Goal: Task Accomplishment & Management: Complete application form

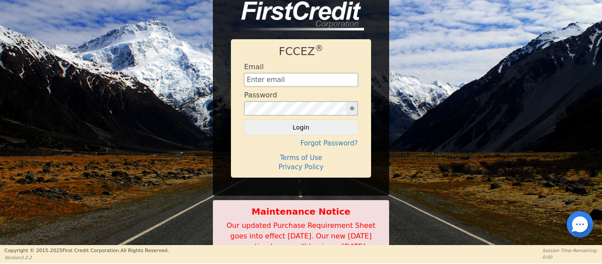
type input "[EMAIL_ADDRESS][DOMAIN_NAME]"
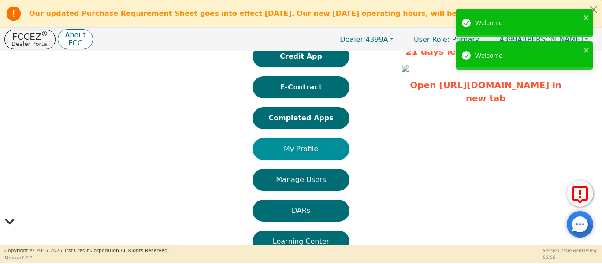
scroll to position [59, 0]
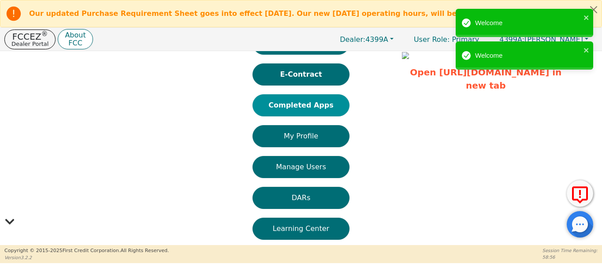
click at [277, 98] on button "Completed Apps" at bounding box center [301, 105] width 97 height 22
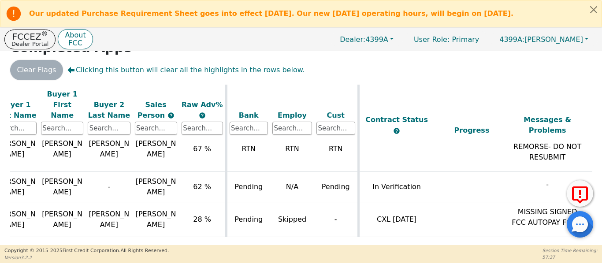
scroll to position [613, 159]
drag, startPoint x: 304, startPoint y: 243, endPoint x: 382, endPoint y: 243, distance: 78.1
click at [382, 243] on div "ALL VALUES ON THIS PAGE ARE UPDATED IN REAL TIME VERIFICATION STATUS Do Not Wor…" at bounding box center [301, 165] width 589 height 161
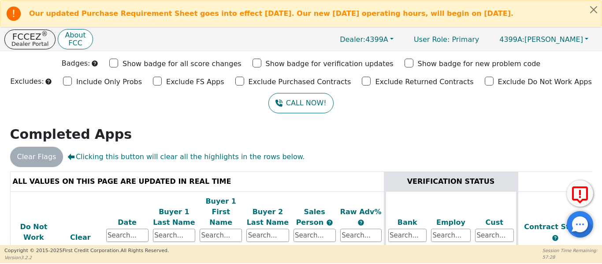
scroll to position [0, 0]
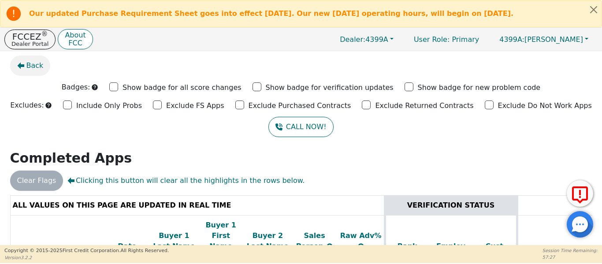
click at [25, 69] on button "Back" at bounding box center [30, 66] width 41 height 20
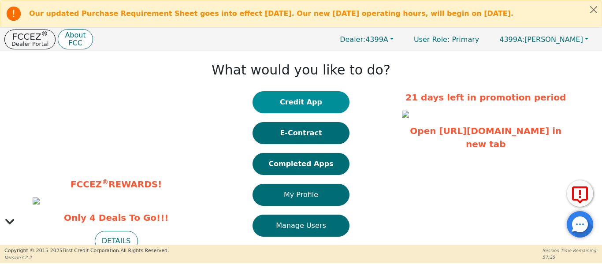
click at [315, 107] on button "Credit App" at bounding box center [301, 102] width 97 height 22
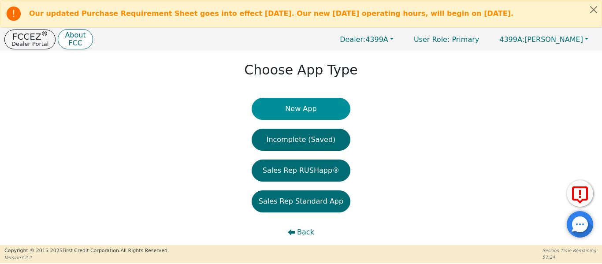
click at [288, 110] on button "New App" at bounding box center [301, 109] width 99 height 22
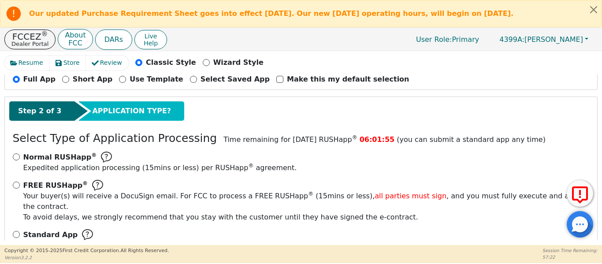
scroll to position [118, 0]
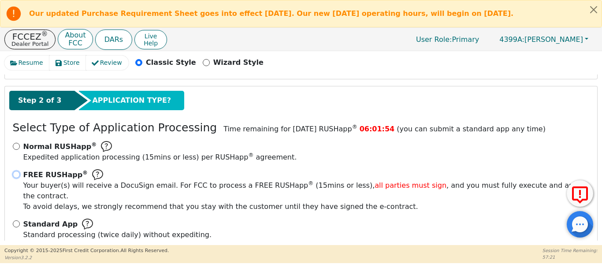
click at [15, 175] on input "FREE RUSHapp ® Your buyer(s) will receive a DocuSign email. For FCC to process …" at bounding box center [16, 174] width 7 height 7
radio input "true"
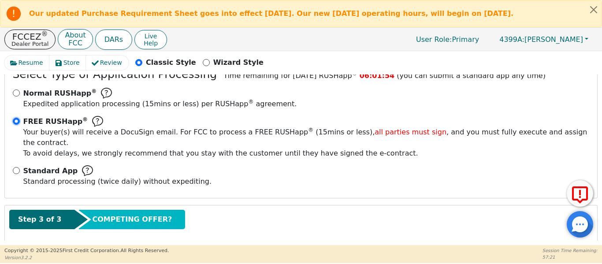
scroll to position [191, 0]
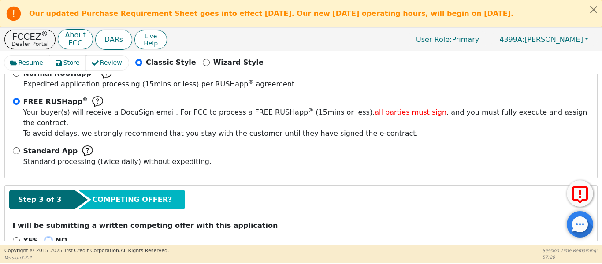
click at [47, 237] on input "NO" at bounding box center [48, 240] width 7 height 7
radio input "true"
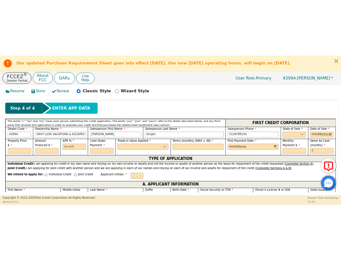
scroll to position [382, 0]
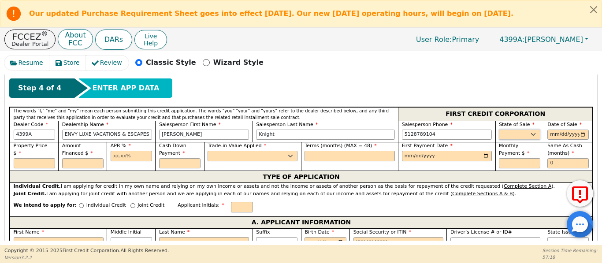
click at [520, 130] on select "AK AL AR AZ CA CO CT DC DE FL [GEOGRAPHIC_DATA] HI IA ID IL IN KS [GEOGRAPHIC_D…" at bounding box center [519, 135] width 41 height 11
select select "[GEOGRAPHIC_DATA]"
click at [499, 130] on select "AK AL AR AZ CA CO CT DC DE FL [GEOGRAPHIC_DATA] HI IA ID IL IN KS [GEOGRAPHIC_D…" at bounding box center [519, 135] width 41 height 11
click at [579, 130] on input "date" at bounding box center [568, 135] width 41 height 11
type input "[DATE]"
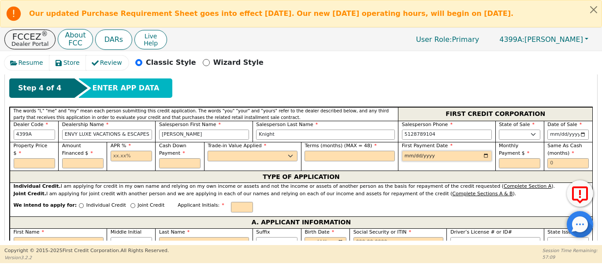
click at [486, 151] on input "date" at bounding box center [447, 156] width 90 height 11
type input "[DATE]"
drag, startPoint x: 553, startPoint y: 150, endPoint x: 549, endPoint y: 146, distance: 6.2
click at [551, 158] on input "text" at bounding box center [568, 163] width 41 height 11
type input "6"
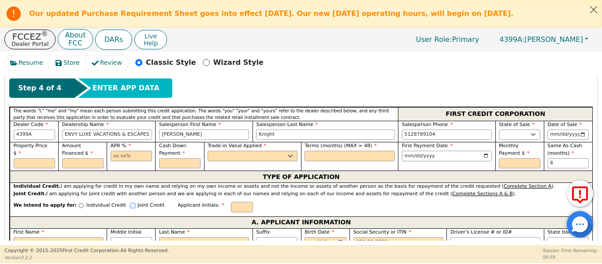
click at [131, 203] on input "Joint Credit" at bounding box center [133, 205] width 5 height 5
radio input "true"
click at [183, 79] on div "Step 4 of 4 ENTER APP DATA" at bounding box center [301, 87] width 584 height 19
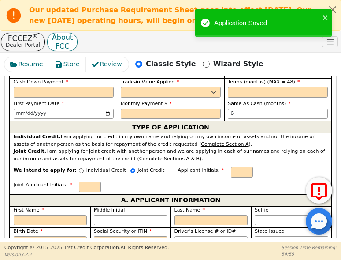
scroll to position [564, 0]
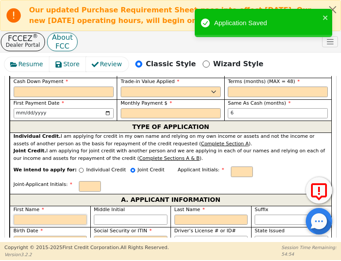
click at [34, 214] on input "First Name" at bounding box center [51, 219] width 74 height 11
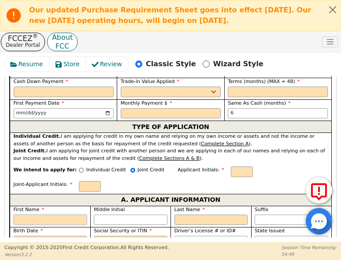
click at [52, 214] on input "First Name" at bounding box center [51, 219] width 74 height 11
type input "D"
type input "Da"
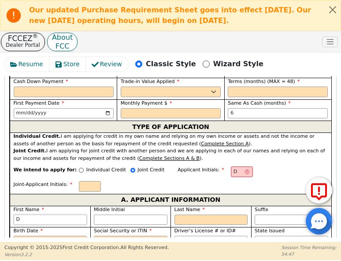
type input "Da"
type input "Dav"
type input "Davi"
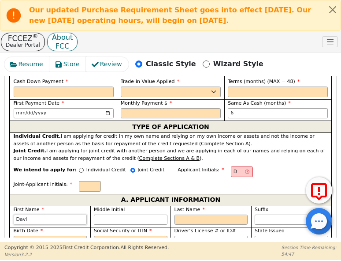
type input "[PERSON_NAME]"
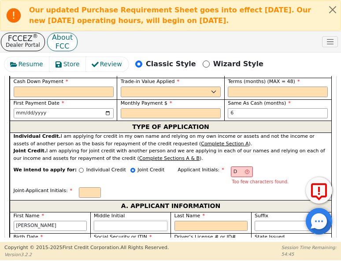
type input "DE"
type input "E"
type input "[PERSON_NAME]"
type input "E"
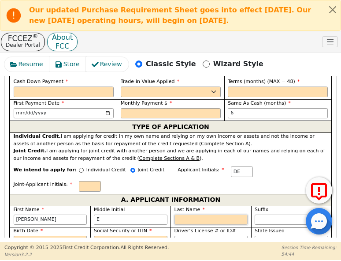
type input "DEB"
type input "B"
type input "[PERSON_NAME]"
type input "Ba"
type input "[PERSON_NAME] E Ba"
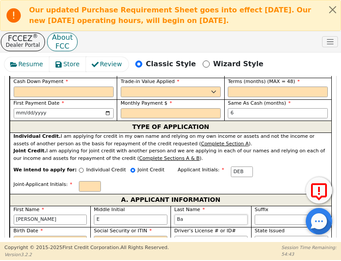
type input "[MEDICAL_DATA]"
type input "[PERSON_NAME][MEDICAL_DATA]"
type input "Balm"
type input "[PERSON_NAME] E Balm"
type input "Balma"
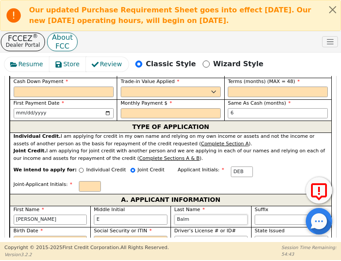
type input "[PERSON_NAME]"
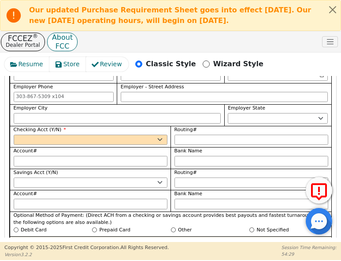
scroll to position [1005, 0]
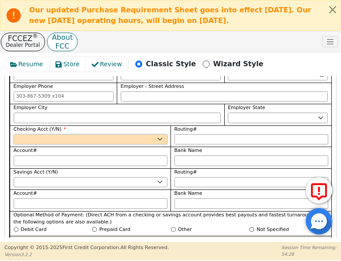
click at [73, 134] on select "Yes No" at bounding box center [91, 139] width 154 height 11
select select "y"
click at [14, 134] on select "Yes No" at bounding box center [91, 139] width 154 height 11
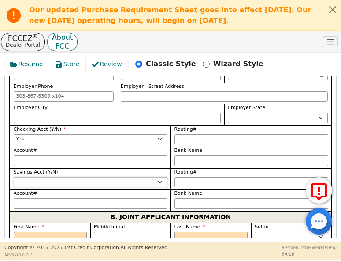
click at [71, 177] on select "Yes No" at bounding box center [91, 182] width 154 height 11
select select "n"
click at [14, 177] on select "Yes No" at bounding box center [91, 182] width 154 height 11
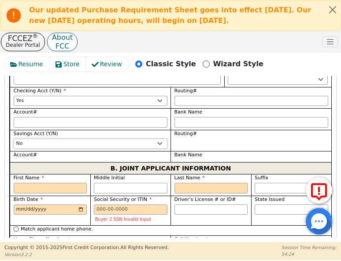
scroll to position [1049, 0]
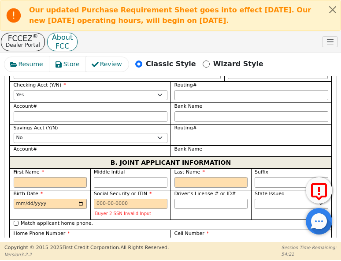
paste input "[EMAIL_ADDRESS][DOMAIN_NAME]"
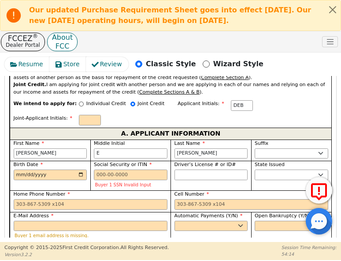
scroll to position [637, 0]
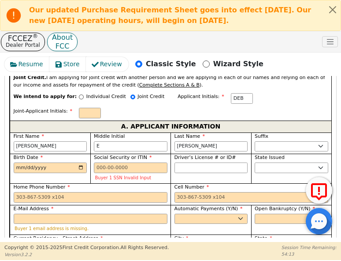
type input "[EMAIL_ADDRESS][DOMAIN_NAME]"
click at [276, 162] on select "AK AL AR AZ CA CO CT DC DE FL [GEOGRAPHIC_DATA] HI IA ID IL IN KS [GEOGRAPHIC_D…" at bounding box center [292, 167] width 74 height 11
select select "[GEOGRAPHIC_DATA]"
click at [255, 162] on select "AK AL AR AZ CA CO CT DC DE FL [GEOGRAPHIC_DATA] HI IA ID IL IN KS [GEOGRAPHIC_D…" at bounding box center [292, 167] width 74 height 11
click at [92, 243] on input "Current Residency - Street Address" at bounding box center [91, 248] width 154 height 11
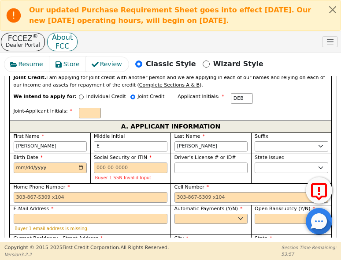
type input "7000 FM 713"
click at [192, 243] on input "City" at bounding box center [212, 248] width 74 height 11
type input "[PERSON_NAME]"
select select "[GEOGRAPHIC_DATA]"
type input "78616"
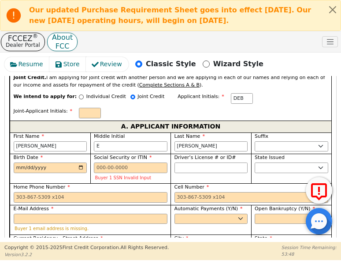
select select "Own"
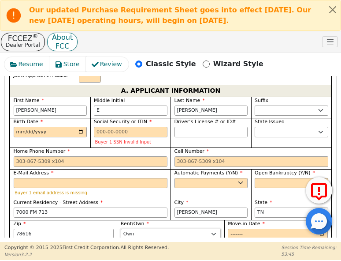
scroll to position [681, 0]
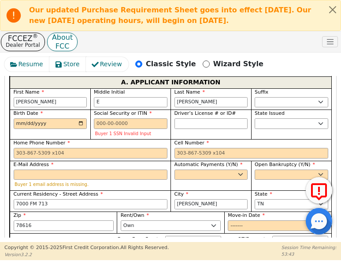
click at [173, 258] on input "Self Employed" at bounding box center [173, 260] width 5 height 5
radio input "true"
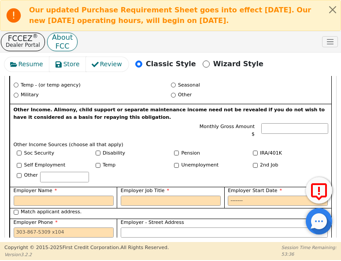
scroll to position [902, 0]
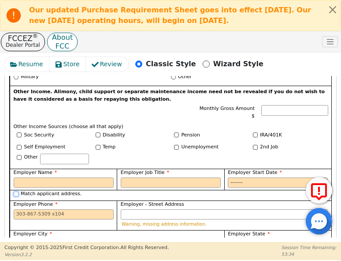
click at [15, 191] on input "Match applicant address." at bounding box center [16, 193] width 5 height 5
checkbox input "true"
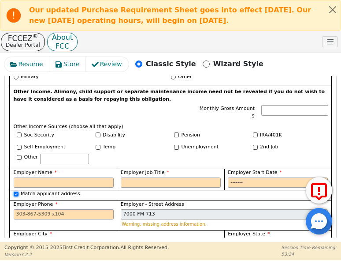
type input "7000 FM 713"
type input "[PERSON_NAME]"
select select "[GEOGRAPHIC_DATA]"
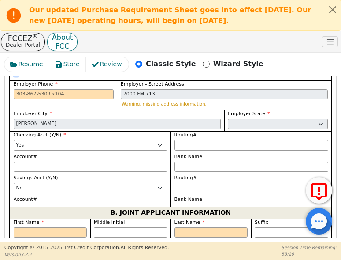
scroll to position [1034, 0]
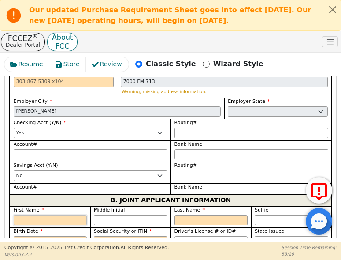
click at [32, 215] on input "First Name" at bounding box center [51, 220] width 74 height 11
type input "A"
type input "An"
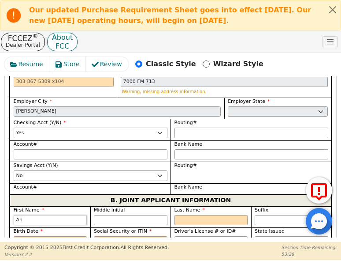
type input "An"
type input "[PERSON_NAME]"
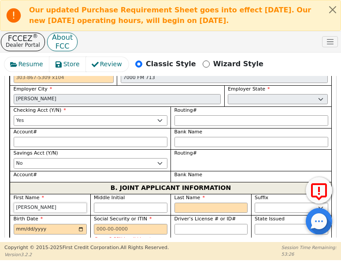
type input "[PERSON_NAME]"
type input "K"
type input "AK"
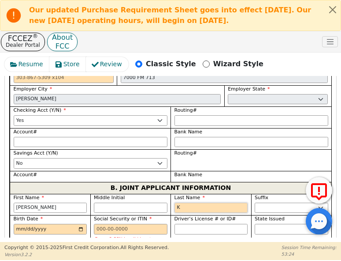
type input "[PERSON_NAME]"
type input "Ke"
type input "[PERSON_NAME]"
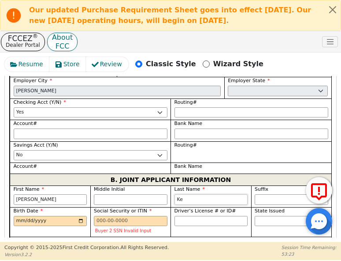
scroll to position [1026, 0]
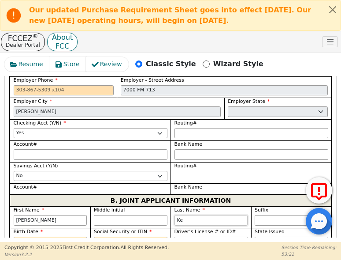
type input "Ket"
type input "[PERSON_NAME]"
type input "Keth"
type input "[PERSON_NAME]"
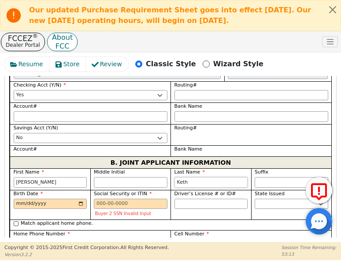
scroll to position [1085, 0]
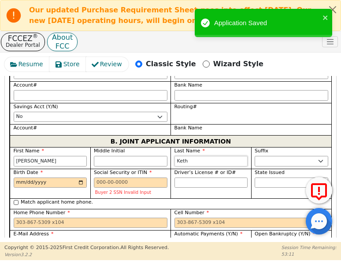
type input "Keth"
click at [15, 253] on input "Match applicant address." at bounding box center [16, 255] width 5 height 5
checkbox input "true"
type input "7000 FM 713"
type input "[PERSON_NAME]"
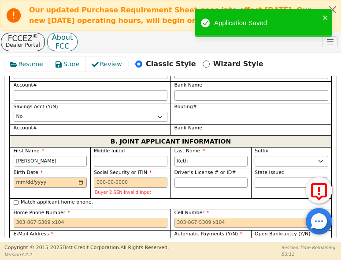
select select "[GEOGRAPHIC_DATA]"
type input "78616"
click at [213, 239] on select "Yes No" at bounding box center [212, 244] width 74 height 11
select select "y"
click at [175, 239] on select "Yes No" at bounding box center [212, 244] width 74 height 11
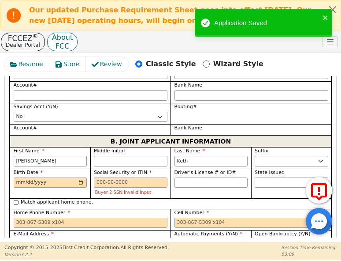
type input "[PERSON_NAME]"
drag, startPoint x: 267, startPoint y: 192, endPoint x: 265, endPoint y: 199, distance: 7.0
click at [266, 239] on select "Yes No" at bounding box center [292, 244] width 74 height 11
select select "n"
click at [255, 239] on select "Yes No" at bounding box center [292, 244] width 74 height 11
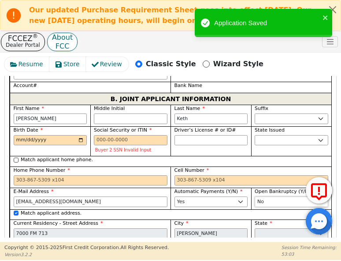
scroll to position [1129, 0]
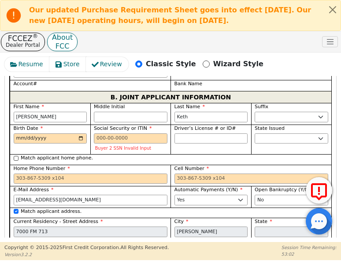
click at [151, 248] on select "Rent Own" at bounding box center [171, 253] width 100 height 11
select select "Rent"
click at [121, 248] on select "Rent Own" at bounding box center [171, 253] width 100 height 11
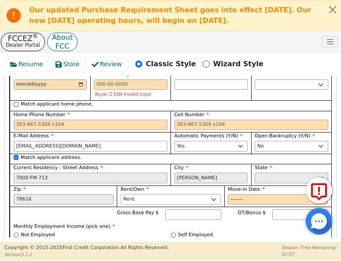
scroll to position [1188, 0]
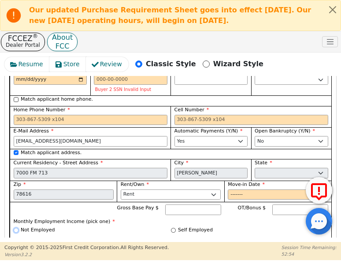
click at [16, 228] on input "Not Employed" at bounding box center [16, 230] width 5 height 5
radio input "true"
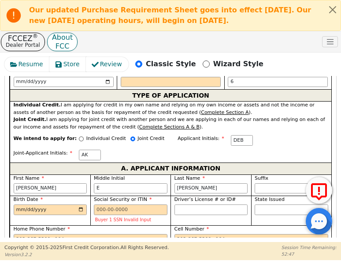
scroll to position [600, 0]
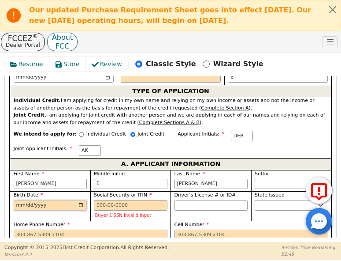
click at [18, 200] on input "Birth Date" at bounding box center [51, 205] width 74 height 11
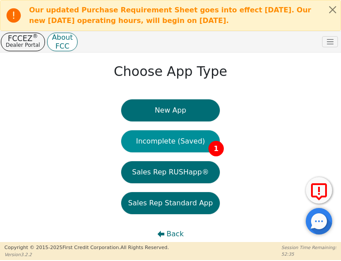
click at [152, 138] on button "Incomplete (Saved) 1" at bounding box center [170, 141] width 99 height 22
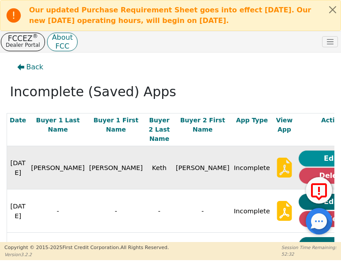
click at [299, 150] on button "Edit" at bounding box center [332, 158] width 66 height 16
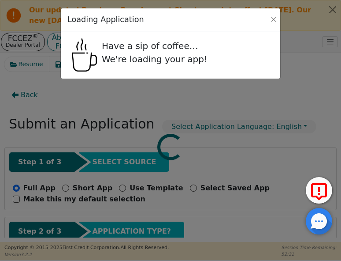
radio input "false"
radio input "true"
select select "[GEOGRAPHIC_DATA]"
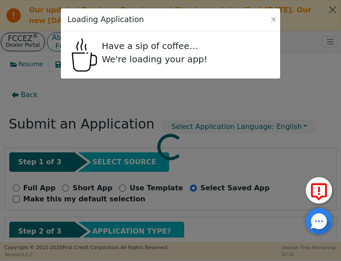
select select "[GEOGRAPHIC_DATA]"
select select "Own"
select select "[GEOGRAPHIC_DATA]"
select select "y"
select select "n"
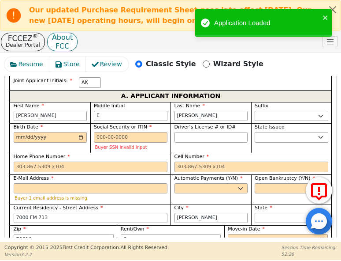
scroll to position [691, 0]
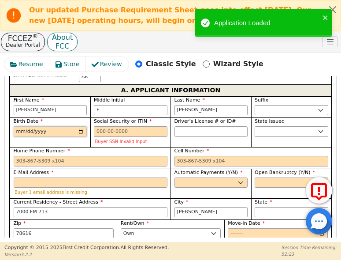
click at [17, 126] on input "Birth Date" at bounding box center [51, 131] width 74 height 11
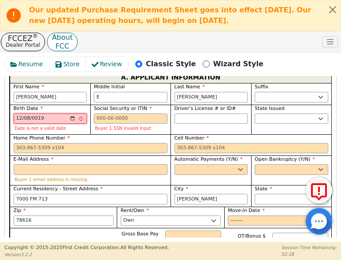
scroll to position [678, 0]
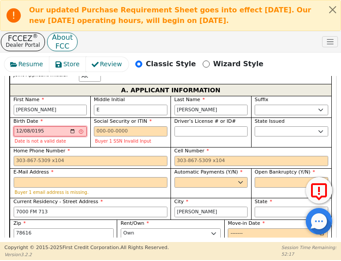
type input "[DATE]"
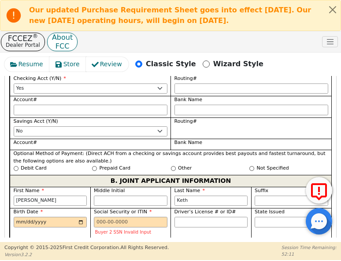
scroll to position [1104, 0]
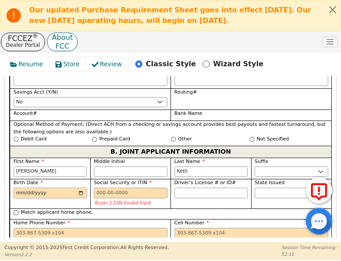
click at [14, 187] on input "Birth Date" at bounding box center [51, 192] width 74 height 11
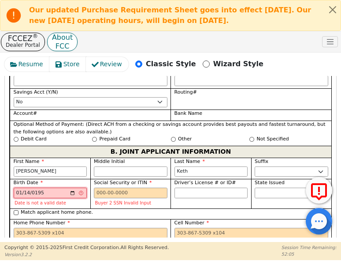
type input "[DATE]"
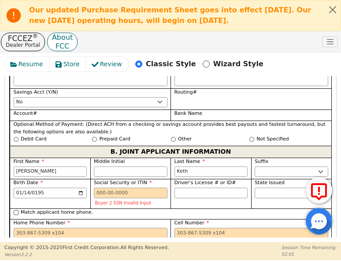
click at [186, 249] on select "Yes No" at bounding box center [212, 254] width 74 height 11
select select "y"
click at [175, 249] on select "Yes No" at bounding box center [212, 254] width 74 height 11
type input "[PERSON_NAME]"
drag, startPoint x: 290, startPoint y: 205, endPoint x: 286, endPoint y: 208, distance: 5.0
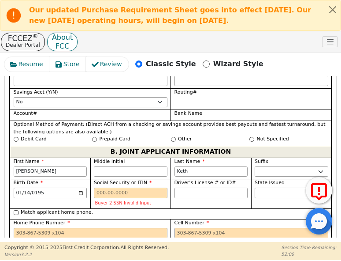
click at [288, 249] on select "Yes No" at bounding box center [292, 254] width 74 height 11
select select "n"
click at [255, 249] on select "Yes No" at bounding box center [292, 254] width 74 height 11
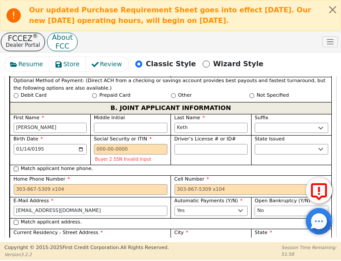
scroll to position [1148, 0]
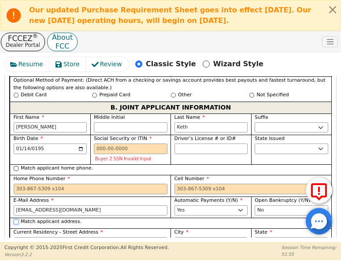
click at [17, 219] on input "Match applicant address." at bounding box center [16, 221] width 5 height 5
checkbox input "true"
type input "7000 FM 713"
type input "[PERSON_NAME]"
select select "[GEOGRAPHIC_DATA]"
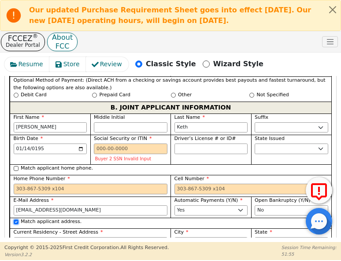
type input "78616"
click at [148, 258] on select "Rent Own" at bounding box center [171, 263] width 100 height 11
select select "Own"
click at [121, 258] on select "Rent Own" at bounding box center [171, 263] width 100 height 11
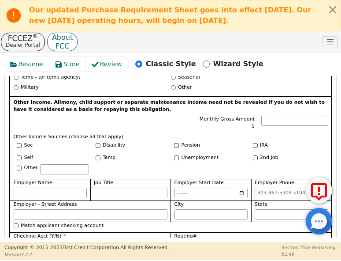
scroll to position [1398, 0]
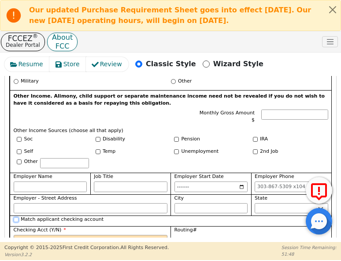
click at [15, 217] on input "Match applicant checking account" at bounding box center [16, 219] width 5 height 5
checkbox input "true"
select select "y"
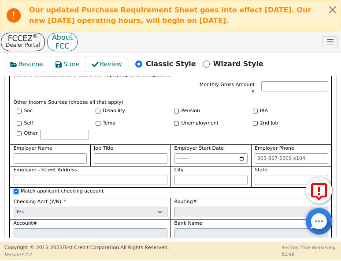
scroll to position [1442, 0]
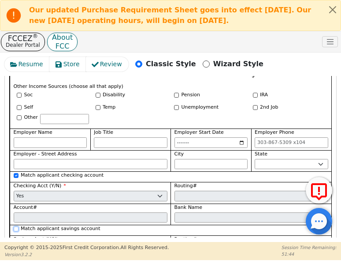
click at [16, 226] on input "Match applicant savings account" at bounding box center [16, 228] width 5 height 5
checkbox input "true"
select select "n"
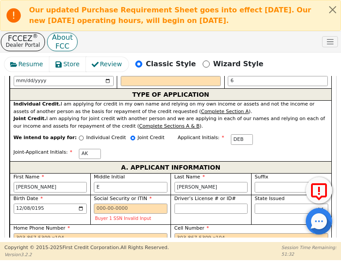
scroll to position [590, 0]
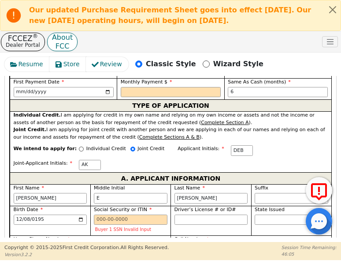
click at [228, 46] on div "FCCEZ ® Dealer Portal About FCC DARs Live Help User Role : Primary 4399A: [PERS…" at bounding box center [170, 41] width 341 height 21
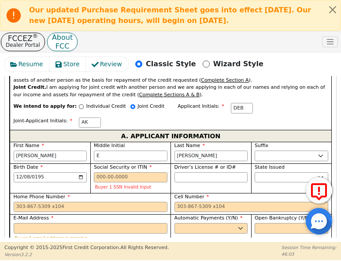
scroll to position [634, 0]
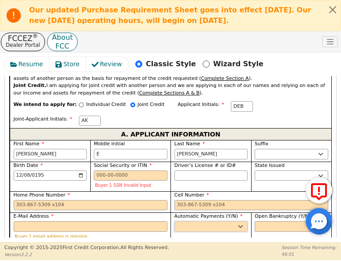
click at [202, 221] on select "Yes No" at bounding box center [212, 226] width 74 height 11
select select "y"
click at [175, 221] on select "Yes No" at bounding box center [212, 226] width 74 height 11
type input "[PERSON_NAME]"
click at [261, 221] on select "Yes No" at bounding box center [292, 226] width 74 height 11
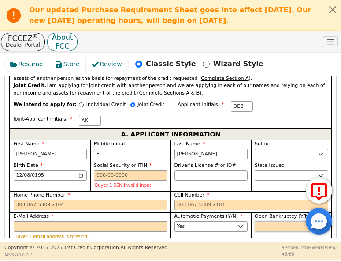
select select "n"
click at [255, 221] on select "Yes No" at bounding box center [292, 226] width 74 height 11
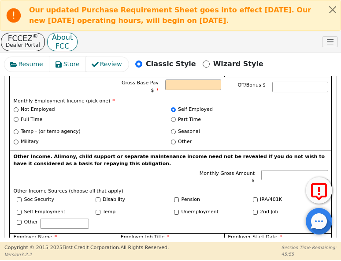
scroll to position [855, 0]
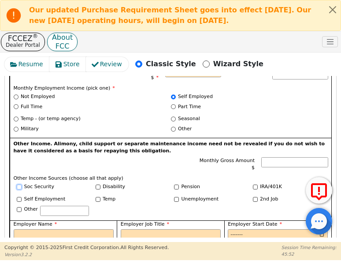
click at [18, 184] on input "Soc Security" at bounding box center [19, 186] width 5 height 5
checkbox input "true"
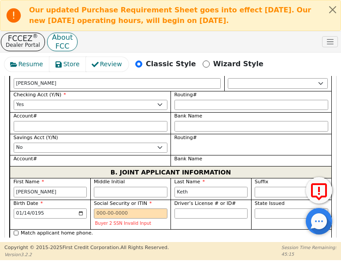
scroll to position [1060, 0]
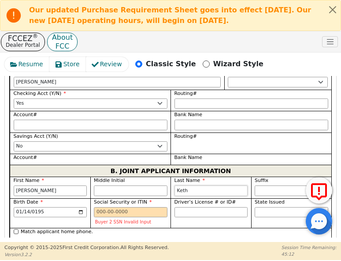
click at [182, 185] on input "Keth" at bounding box center [212, 190] width 74 height 11
type input "[PERSON_NAME]"
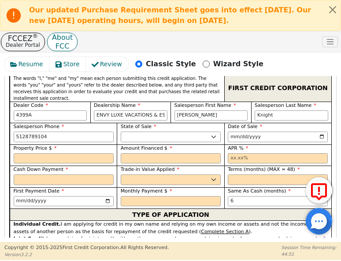
scroll to position [482, 0]
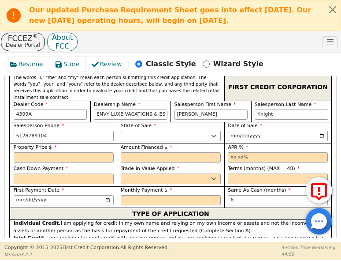
type input "[PERSON_NAME]"
drag, startPoint x: 67, startPoint y: 128, endPoint x: 75, endPoint y: 130, distance: 8.1
click at [67, 152] on input "text" at bounding box center [64, 157] width 100 height 11
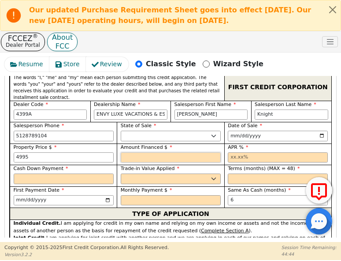
type input "4995.00"
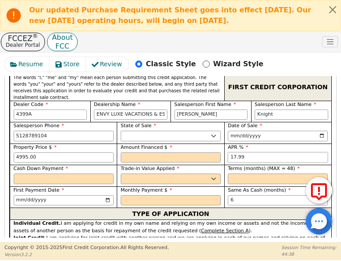
type input "17.99"
click at [144, 173] on select "Yes No" at bounding box center [171, 178] width 100 height 11
select select "n"
click at [121, 173] on select "Yes No" at bounding box center [171, 178] width 100 height 11
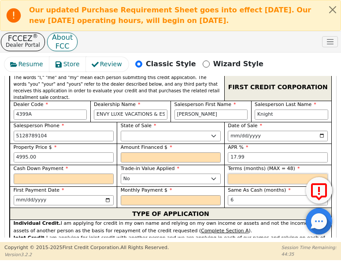
click at [236, 173] on input "text" at bounding box center [278, 178] width 100 height 11
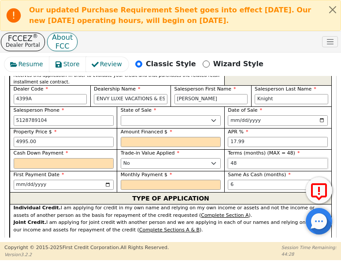
scroll to position [497, 0]
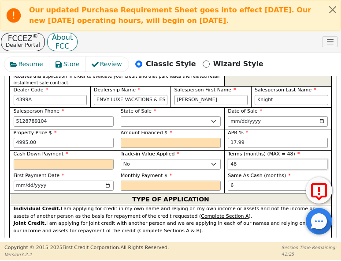
type input "48"
click at [210, 220] on div "Joint Credit. I am applying for joint credit with another person and we are app…" at bounding box center [171, 227] width 315 height 15
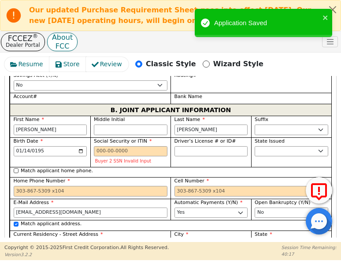
scroll to position [1129, 0]
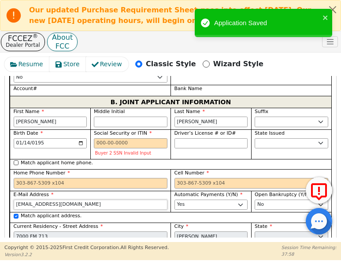
click at [149, 199] on input "[EMAIL_ADDRESS][DOMAIN_NAME]" at bounding box center [91, 204] width 154 height 11
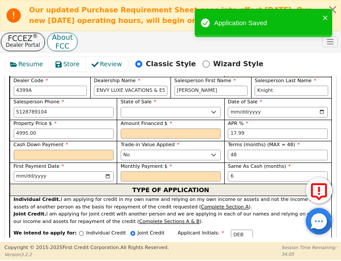
scroll to position [495, 0]
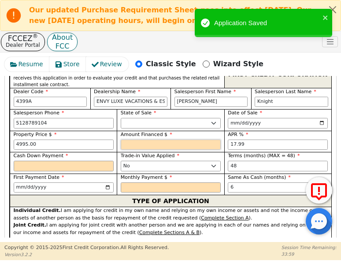
drag, startPoint x: 123, startPoint y: 118, endPoint x: 131, endPoint y: 120, distance: 8.2
click at [129, 139] on input "text" at bounding box center [171, 144] width 100 height 11
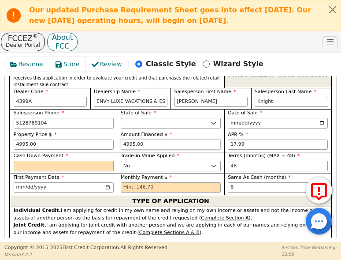
type input "4995.00"
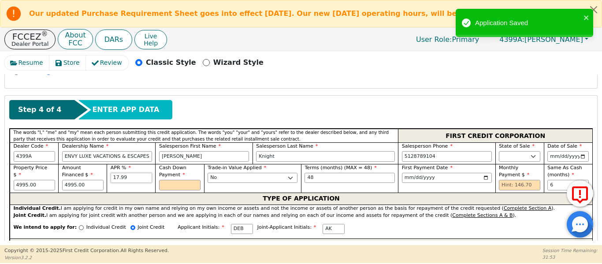
scroll to position [362, 0]
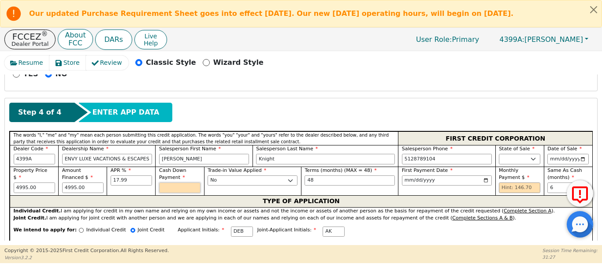
click at [181, 183] on input "text" at bounding box center [179, 188] width 41 height 11
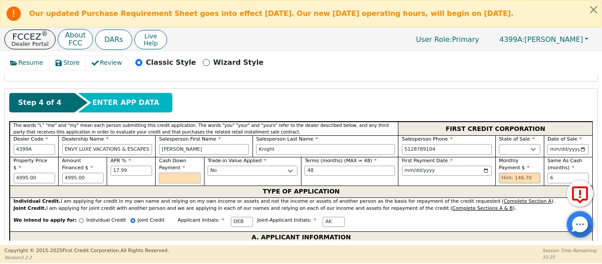
scroll to position [377, 0]
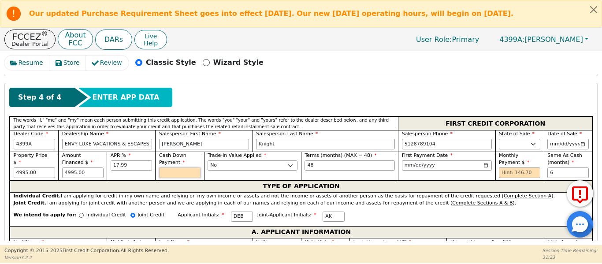
click at [164, 168] on input "text" at bounding box center [179, 173] width 41 height 11
type input "250.00"
drag, startPoint x: 89, startPoint y: 164, endPoint x: 0, endPoint y: 164, distance: 88.6
click at [0, 164] on div "Resume Store Review Classic Style Wizard Style Back Submit an Application Selec…" at bounding box center [301, 148] width 602 height 194
type input "4745.00"
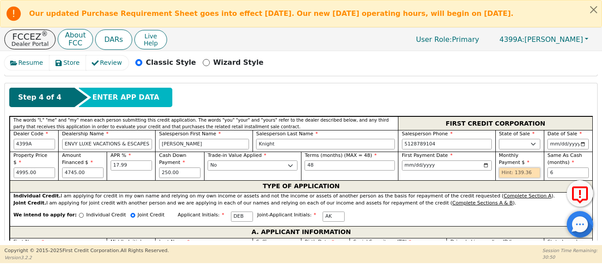
drag, startPoint x: 512, startPoint y: 163, endPoint x: 517, endPoint y: 161, distance: 5.2
click at [517, 168] on input "text" at bounding box center [519, 173] width 41 height 11
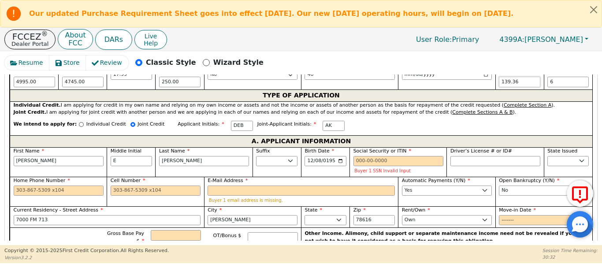
scroll to position [495, 0]
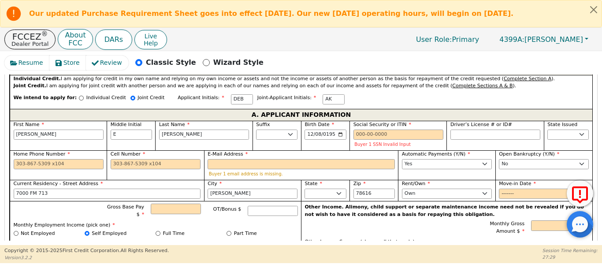
type input "139.36"
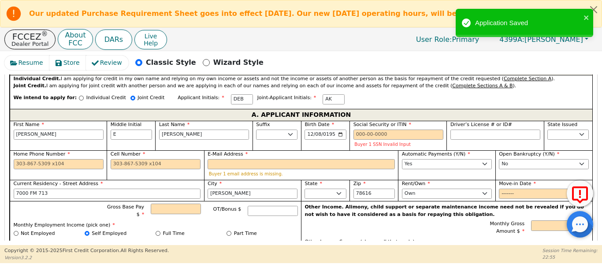
click at [0, 196] on div "Resume Store Review Classic Style Wizard Style Back Submit an Application Selec…" at bounding box center [301, 148] width 602 height 194
click at [0, 194] on div "Resume Store Review Classic Style Wizard Style Back Submit an Application Selec…" at bounding box center [301, 148] width 602 height 194
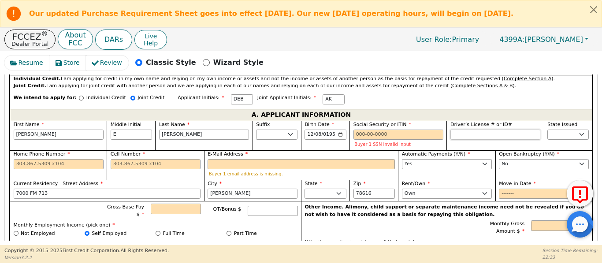
click at [482, 130] on input "Driver’s License # or ID#" at bounding box center [496, 135] width 90 height 11
type input "********"
click at [79, 96] on input "Individual Credit" at bounding box center [81, 98] width 5 height 5
radio input "true"
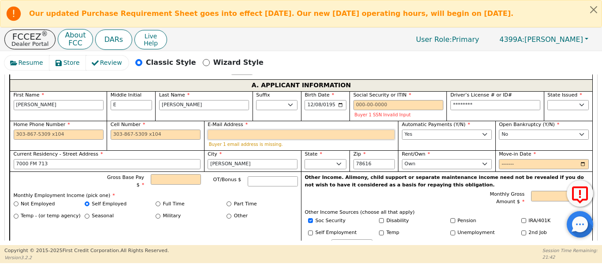
scroll to position [539, 0]
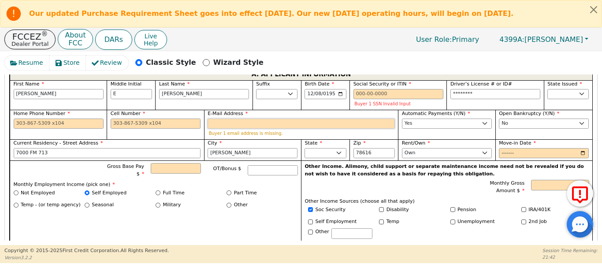
click at [225, 127] on div "First Name [PERSON_NAME] Initial E Last Name [PERSON_NAME] Sr. II III IV Birth …" at bounding box center [301, 202] width 583 height 245
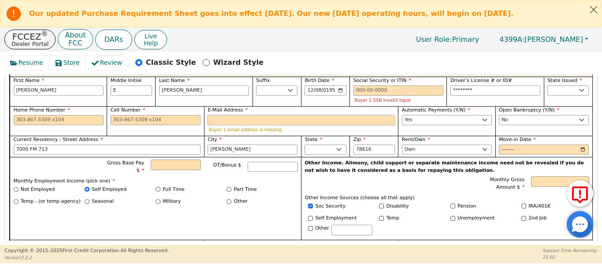
click at [253, 115] on input "E-Mail Address" at bounding box center [301, 120] width 187 height 11
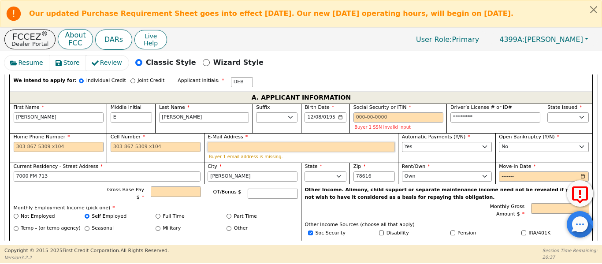
scroll to position [510, 0]
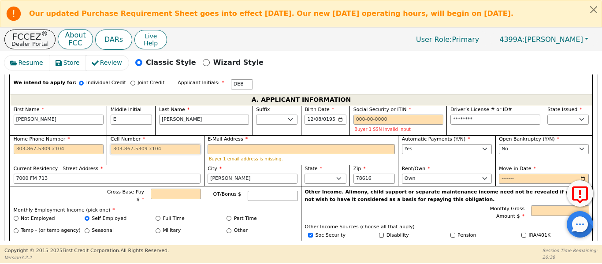
click at [139, 144] on input "Cell Number" at bounding box center [156, 149] width 90 height 11
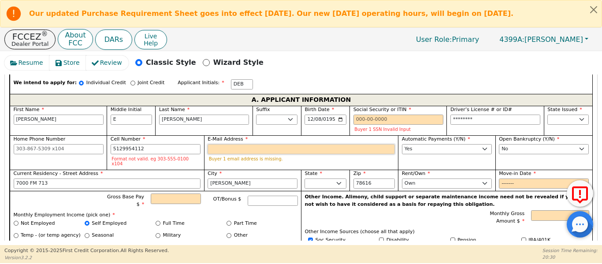
type input "[PHONE_NUMBER]"
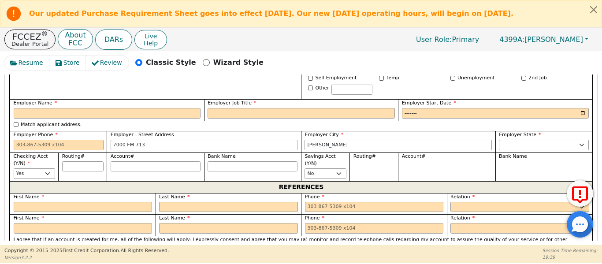
scroll to position [686, 0]
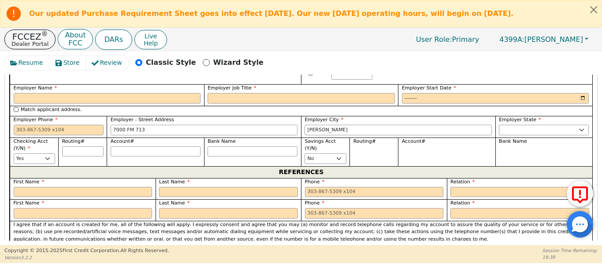
type input "[EMAIL_ADDRESS][DOMAIN_NAME]"
drag, startPoint x: 75, startPoint y: 181, endPoint x: 81, endPoint y: 182, distance: 6.3
click at [79, 187] on input "text" at bounding box center [83, 192] width 139 height 11
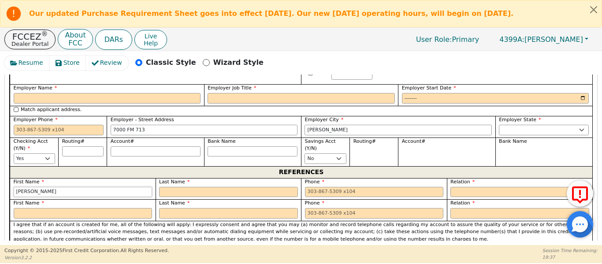
type input "[PERSON_NAME]"
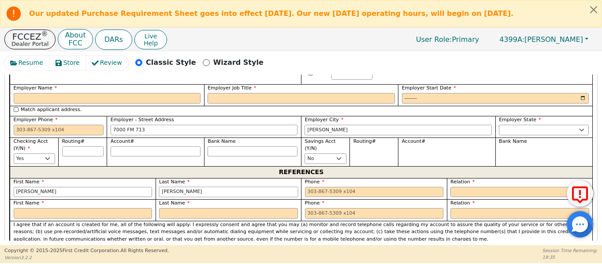
type input "[PERSON_NAME]"
click at [510, 187] on select "FATHER MOTHER SISTER BROTHER DAUGHTER SON CO-WORKER NEIGHBOR FRIEND COUSIN G-MO…" at bounding box center [520, 192] width 139 height 11
select select "SIGNIFICANT OTHER"
click at [451, 187] on select "FATHER MOTHER SISTER BROTHER DAUGHTER SON CO-WORKER NEIGHBOR FRIEND COUSIN G-MO…" at bounding box center [520, 192] width 139 height 11
click at [346, 187] on input "tel" at bounding box center [374, 192] width 139 height 11
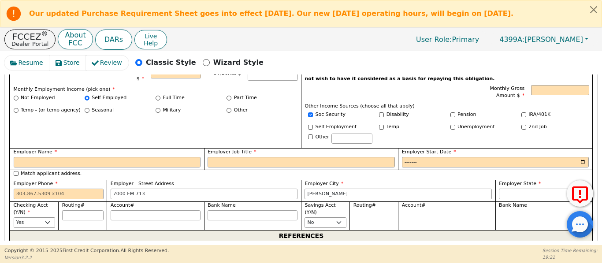
scroll to position [627, 0]
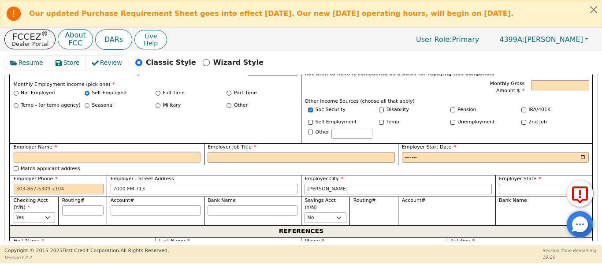
click at [156, 152] on input "Employer Name" at bounding box center [107, 157] width 187 height 11
type input "Self Employed"
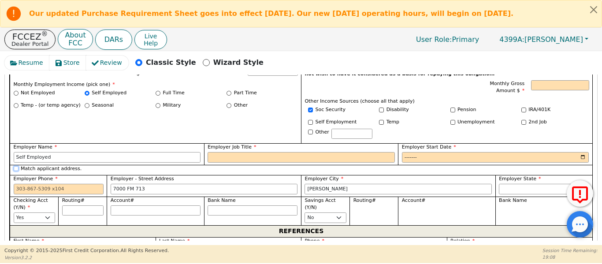
click at [16, 166] on input "Match applicant address." at bounding box center [16, 168] width 5 height 5
checkbox input "true"
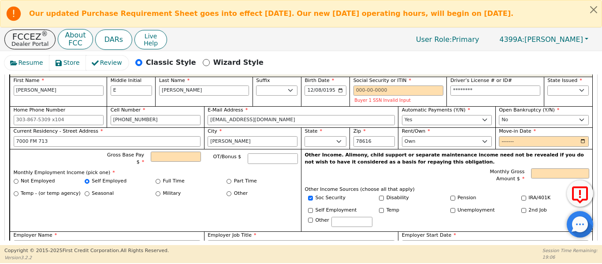
scroll to position [524, 0]
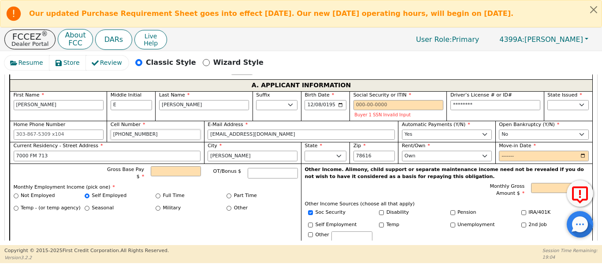
drag, startPoint x: 151, startPoint y: 125, endPoint x: 78, endPoint y: 127, distance: 73.2
click at [73, 127] on div "First Name [PERSON_NAME] Initial E Last Name [PERSON_NAME] Sr. II III IV Birth …" at bounding box center [301, 209] width 583 height 237
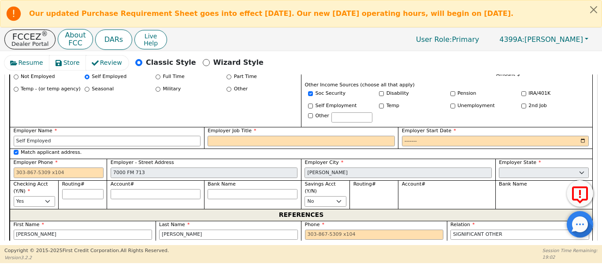
scroll to position [657, 0]
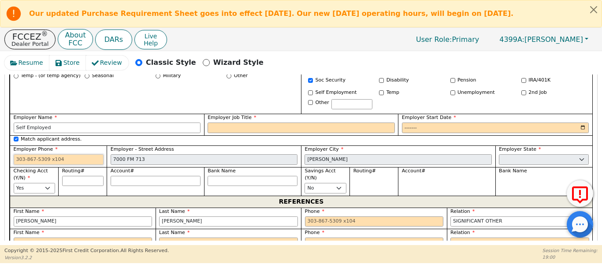
paste input "[PHONE_NUMBER]"
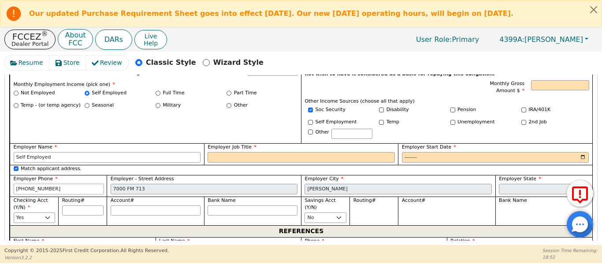
scroll to position [613, 0]
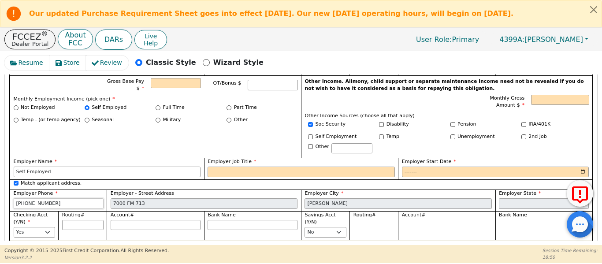
type input "[PHONE_NUMBER]"
click at [219, 167] on input "Employer Job Title" at bounding box center [301, 172] width 187 height 11
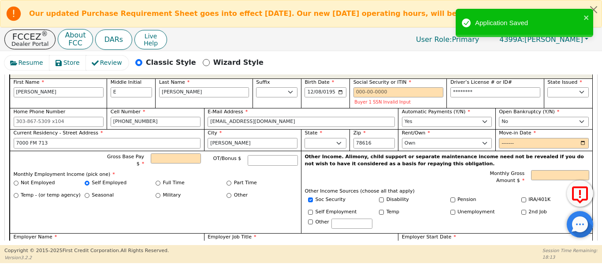
scroll to position [524, 0]
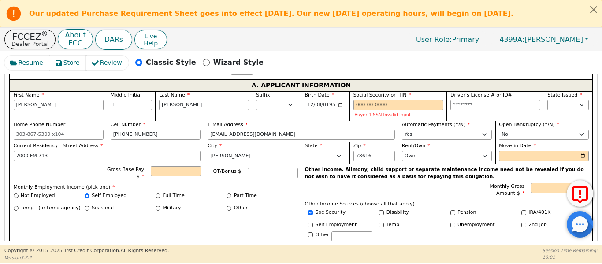
type input "Dog Trainer"
click at [171, 166] on div "Gross Base Pay $" at bounding box center [153, 174] width 95 height 17
click at [168, 166] on input "Gross Base Pay $" at bounding box center [176, 171] width 50 height 11
type input "5"
type input "5830.00"
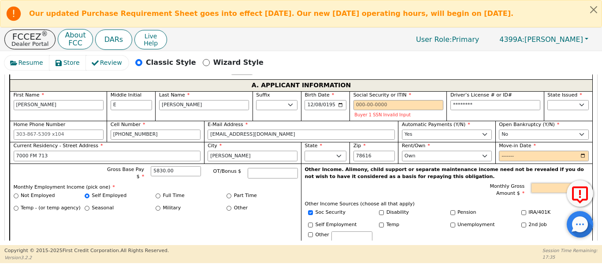
click at [538, 183] on input "Monthly Gross Amount $" at bounding box center [560, 188] width 58 height 11
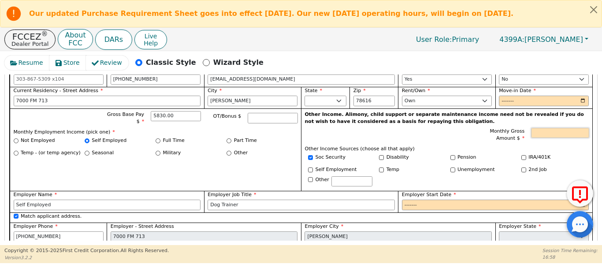
scroll to position [583, 0]
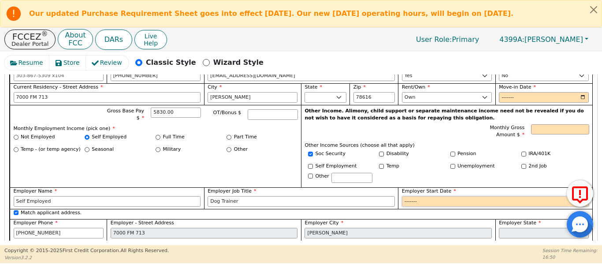
click at [408, 196] on input "Employer Start Date" at bounding box center [495, 201] width 187 height 11
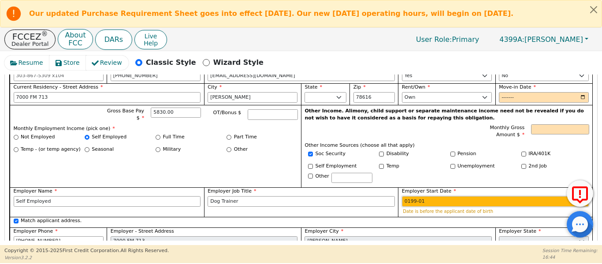
type input "1994-01"
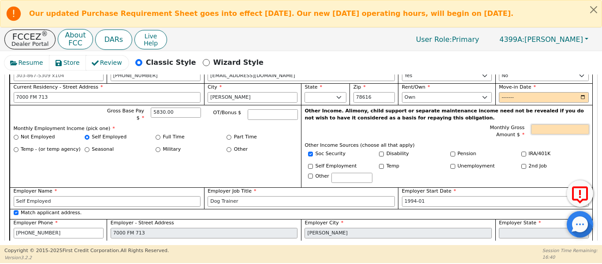
click at [549, 124] on input "Monthly Gross Amount $" at bounding box center [560, 129] width 58 height 11
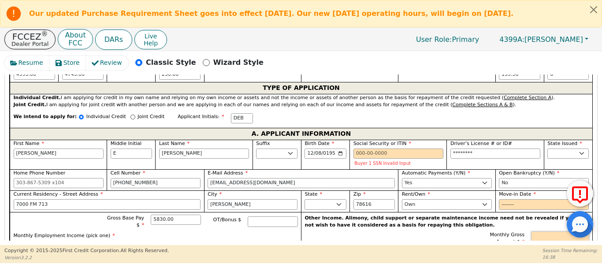
scroll to position [466, 0]
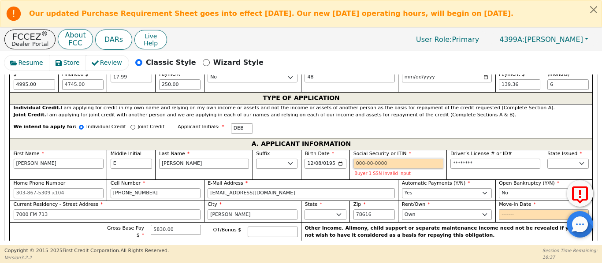
click at [361, 159] on input "Social Security or ITIN" at bounding box center [399, 164] width 90 height 11
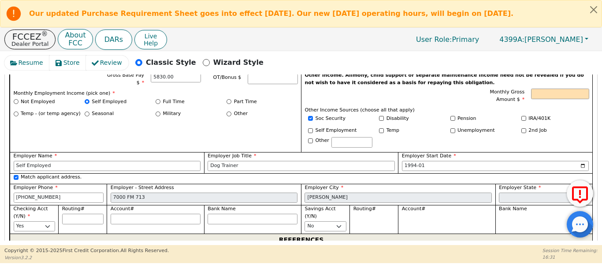
scroll to position [613, 0]
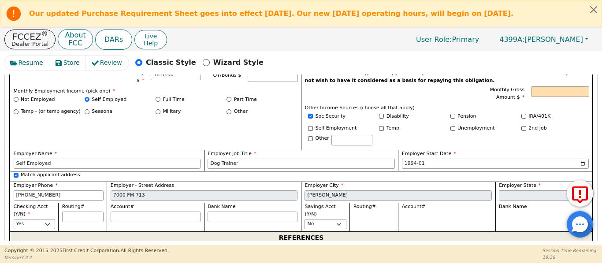
type input "***-**-2807"
click at [226, 204] on span "Bank Name" at bounding box center [222, 207] width 28 height 6
click at [226, 212] on input "Bank Name" at bounding box center [253, 217] width 90 height 11
drag, startPoint x: 226, startPoint y: 204, endPoint x: 226, endPoint y: 182, distance: 22.5
click at [225, 203] on div "Bank Name" at bounding box center [253, 212] width 90 height 19
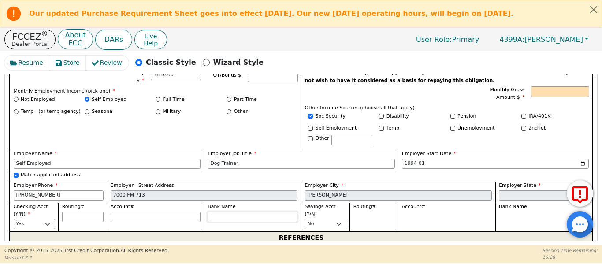
type input "R"
type input "Ra"
type input "Ran"
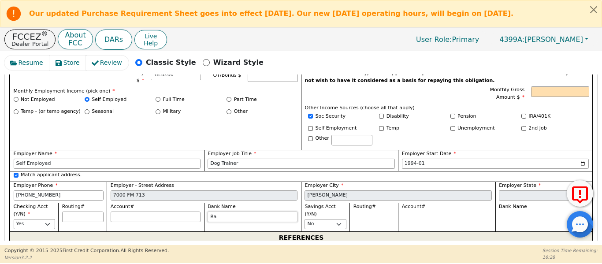
type input "Ran"
type input "[PERSON_NAME]"
type input "Ranfo"
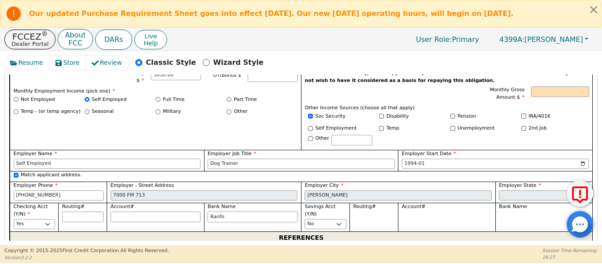
type input "[PERSON_NAME]"
type input "Ran"
type input "Rand"
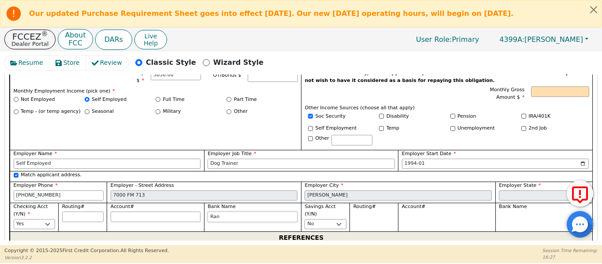
type input "Rand"
type input "[PERSON_NAME]"
type input "Randop"
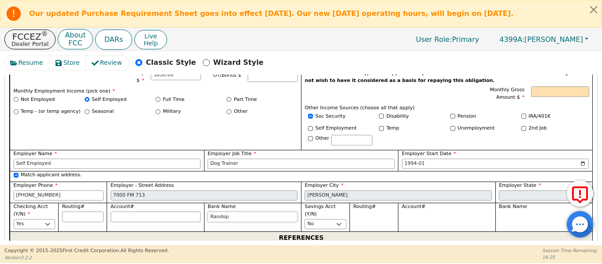
type input "Randoph"
type input "Randop"
type input "[PERSON_NAME]"
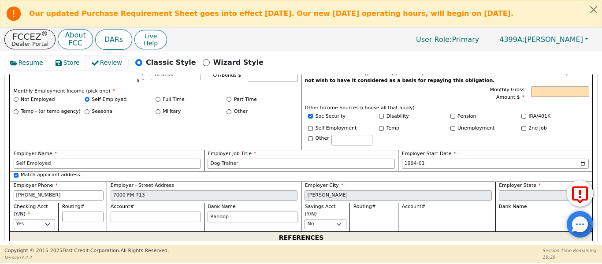
type input "[PERSON_NAME]"
type input "Rand"
type input "[PERSON_NAME]"
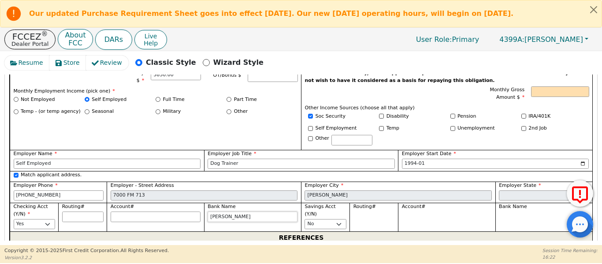
type input "Randop"
type input "[PERSON_NAME]"
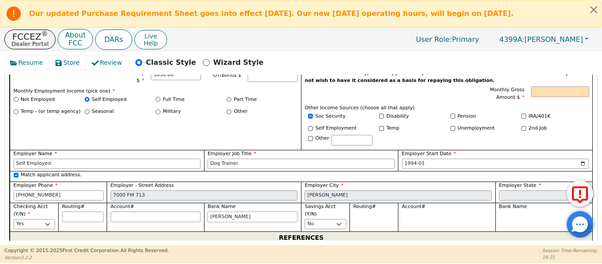
type input "[PERSON_NAME]"
type input "Randolp"
type input "[PERSON_NAME]"
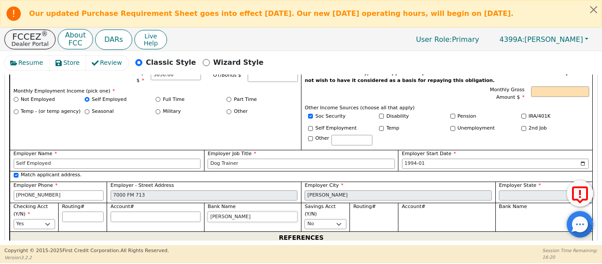
type input "[PERSON_NAME]"
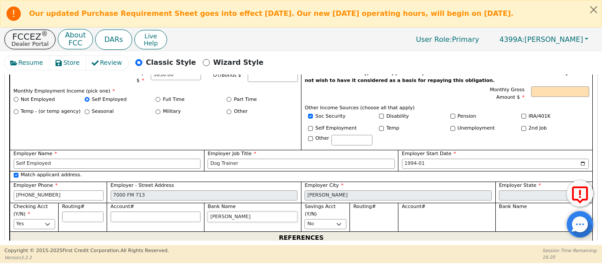
type input "[PERSON_NAME]"
type input "[PERSON_NAME] Bro"
type input "[PERSON_NAME]"
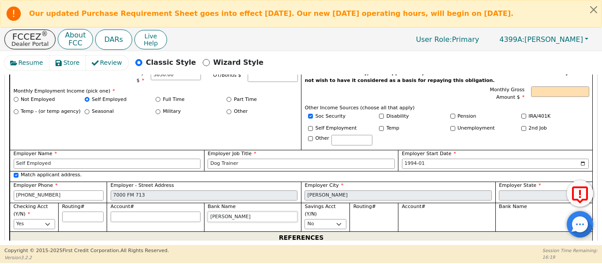
type input "[PERSON_NAME]"
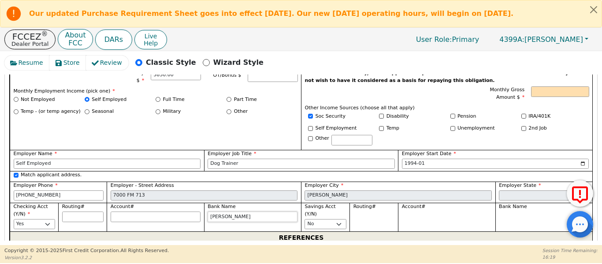
type input "[PERSON_NAME]"
type input "[PERSON_NAME] C"
type input "[PERSON_NAME] CU"
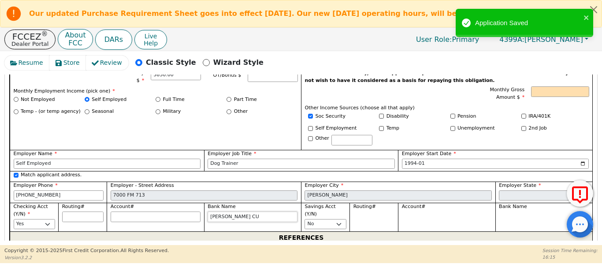
type input "[PERSON_NAME] CU"
paste input "314089681"
type input "314089681"
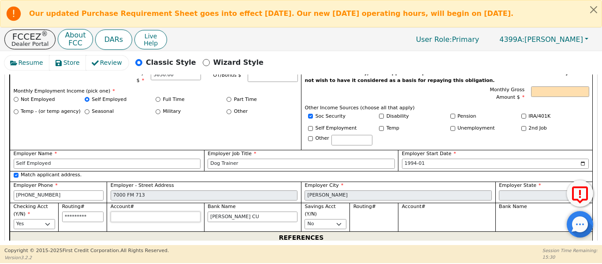
click at [124, 212] on input "Account#" at bounding box center [156, 217] width 90 height 11
click at [123, 212] on input "Account#" at bounding box center [156, 217] width 90 height 11
click at [89, 212] on input "314089681" at bounding box center [82, 217] width 41 height 11
click at [120, 212] on input "Account#" at bounding box center [156, 217] width 90 height 11
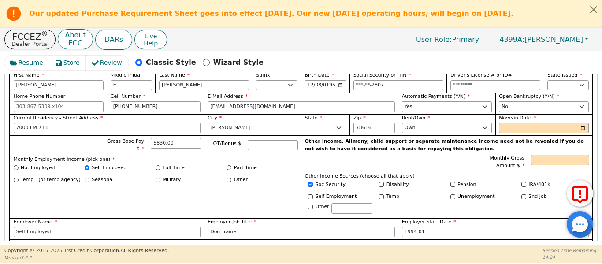
scroll to position [539, 0]
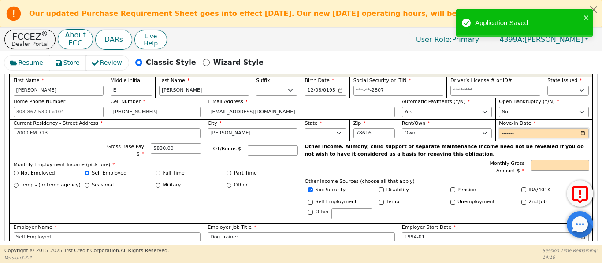
click at [523, 128] on input "Move-in Date" at bounding box center [544, 133] width 90 height 11
click at [508, 128] on input "Move-in Date" at bounding box center [544, 133] width 90 height 11
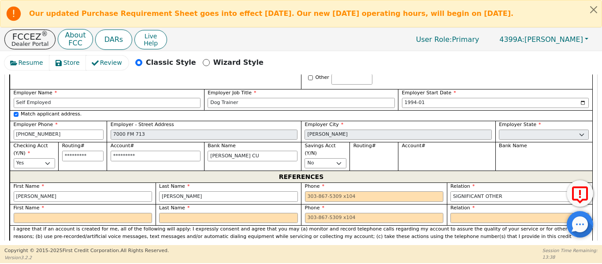
scroll to position [686, 0]
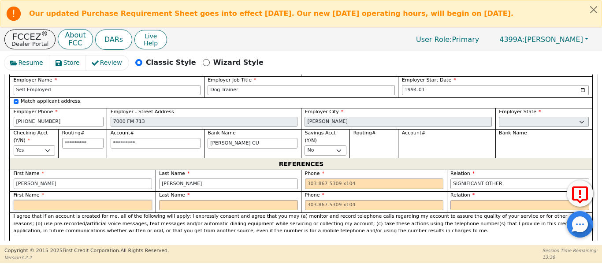
drag, startPoint x: 76, startPoint y: 191, endPoint x: 76, endPoint y: 187, distance: 4.9
click at [76, 192] on div "First Name" at bounding box center [83, 201] width 139 height 19
click at [38, 200] on input "text" at bounding box center [83, 205] width 139 height 11
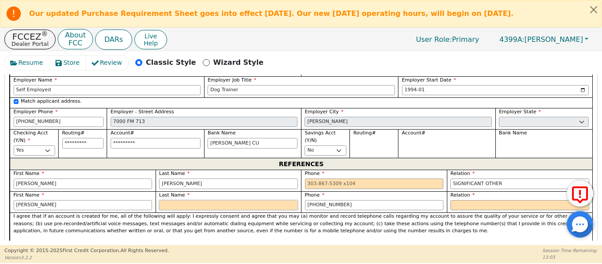
drag, startPoint x: 169, startPoint y: 196, endPoint x: 177, endPoint y: 197, distance: 8.0
click at [177, 200] on input "text" at bounding box center [228, 205] width 139 height 11
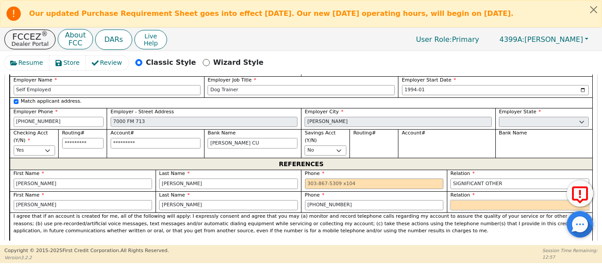
click at [455, 200] on select "FATHER MOTHER SISTER BROTHER DAUGHTER SON CO-WORKER NEIGHBOR FRIEND COUSIN G-MO…" at bounding box center [520, 205] width 139 height 11
click at [451, 200] on select "FATHER MOTHER SISTER BROTHER DAUGHTER SON CO-WORKER NEIGHBOR FRIEND COUSIN G-MO…" at bounding box center [520, 205] width 139 height 11
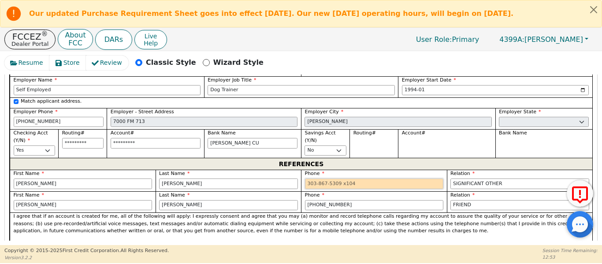
click at [343, 179] on input "tel" at bounding box center [374, 184] width 139 height 11
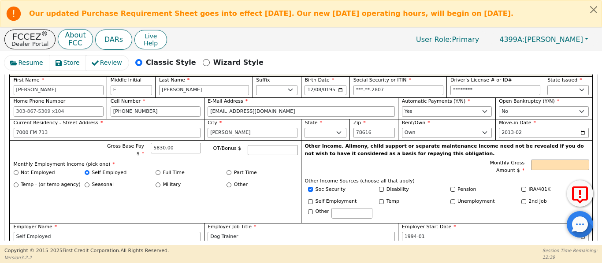
scroll to position [539, 0]
drag, startPoint x: 307, startPoint y: 177, endPoint x: 307, endPoint y: 182, distance: 4.9
click at [308, 187] on input "Soc Security" at bounding box center [310, 189] width 5 height 5
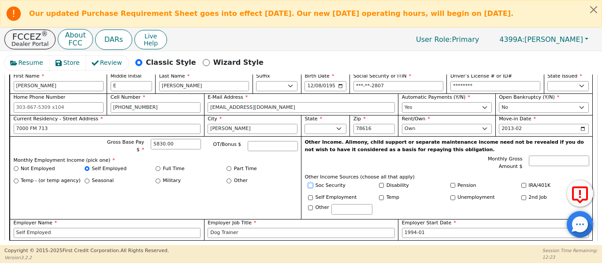
scroll to position [547, 0]
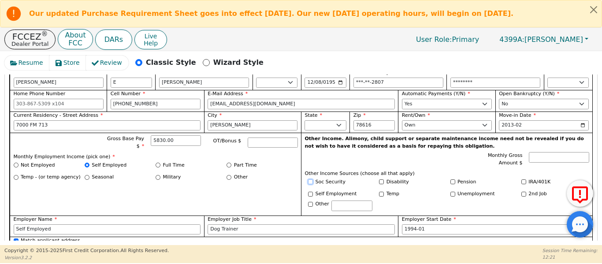
click at [309, 179] on input "Soc Security" at bounding box center [310, 181] width 5 height 5
click at [454, 155] on div "Monthly Gross Amount $" at bounding box center [447, 160] width 284 height 17
click at [308, 179] on input "Soc Security" at bounding box center [310, 181] width 5 height 5
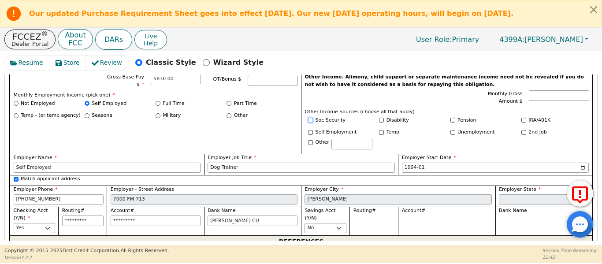
scroll to position [624, 0]
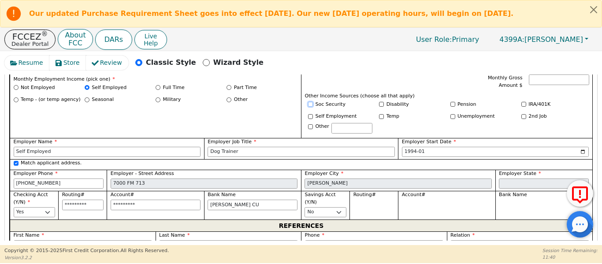
click at [310, 102] on input "Soc Security" at bounding box center [310, 104] width 5 height 5
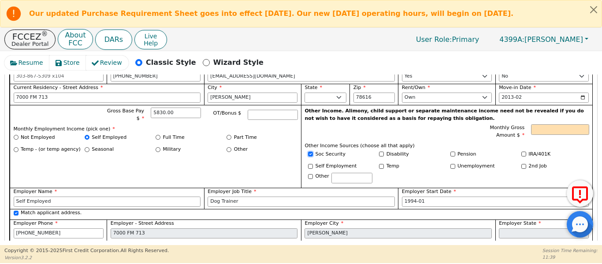
scroll to position [566, 0]
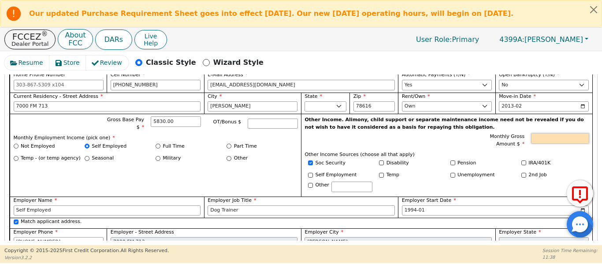
click at [552, 133] on input "Monthly Gross Amount $" at bounding box center [560, 138] width 58 height 11
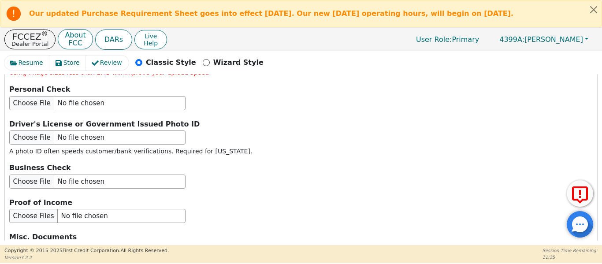
scroll to position [1180, 0]
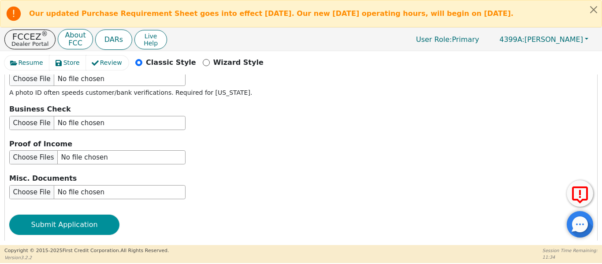
click at [47, 215] on button "Submit Application" at bounding box center [64, 225] width 110 height 20
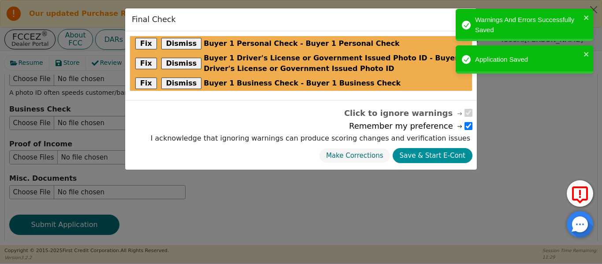
click at [423, 153] on button "Save & Start E-Cont" at bounding box center [433, 155] width 80 height 15
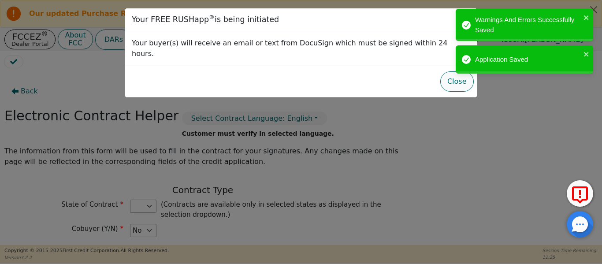
click at [449, 76] on button "Close" at bounding box center [458, 81] width 34 height 20
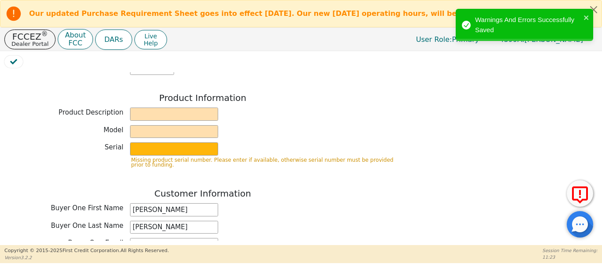
scroll to position [338, 0]
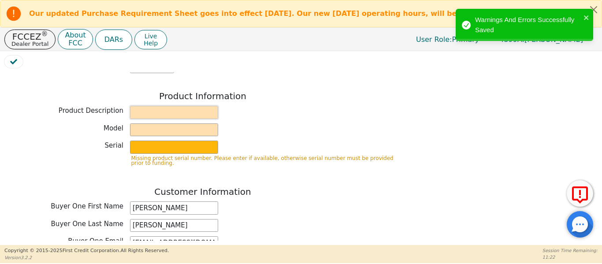
drag, startPoint x: 190, startPoint y: 104, endPoint x: 185, endPoint y: 102, distance: 5.2
click at [185, 106] on input "text" at bounding box center [174, 112] width 88 height 13
click at [186, 106] on input "T" at bounding box center [174, 112] width 88 height 13
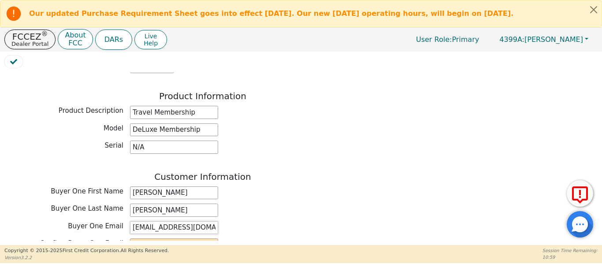
drag, startPoint x: 212, startPoint y: 220, endPoint x: 134, endPoint y: 213, distance: 77.9
click at [86, 221] on div "Buyer One Email [EMAIL_ADDRESS][DOMAIN_NAME]" at bounding box center [202, 227] width 397 height 13
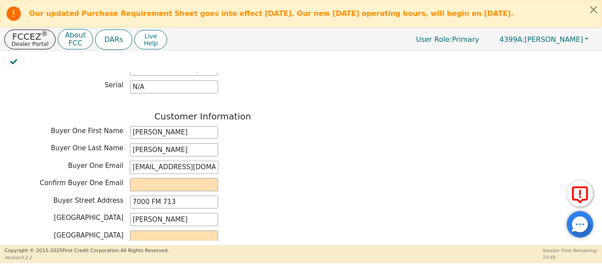
scroll to position [411, 0]
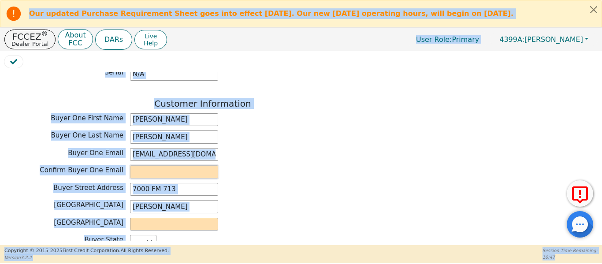
click at [152, 165] on input "email" at bounding box center [174, 171] width 88 height 13
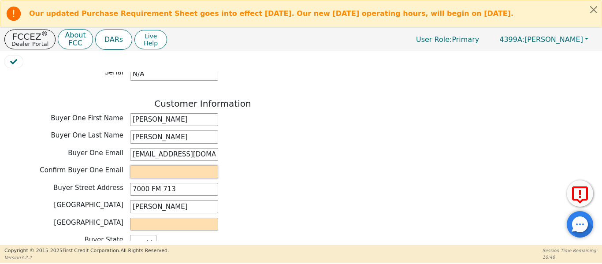
paste input "[EMAIL_ADDRESS][DOMAIN_NAME]"
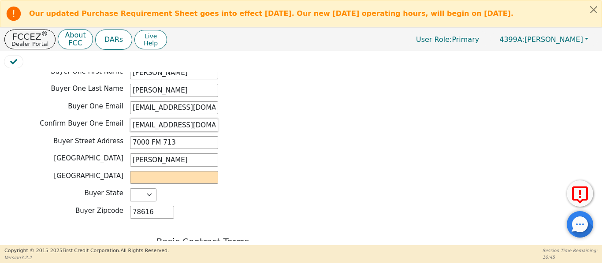
scroll to position [485, 0]
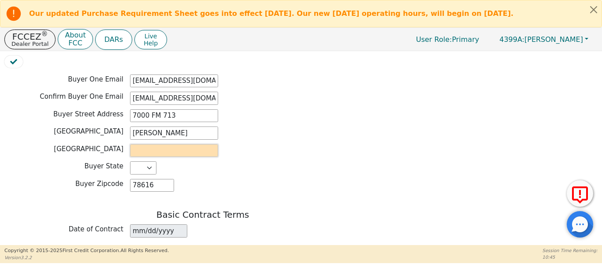
click at [180, 146] on input "text" at bounding box center [174, 150] width 88 height 13
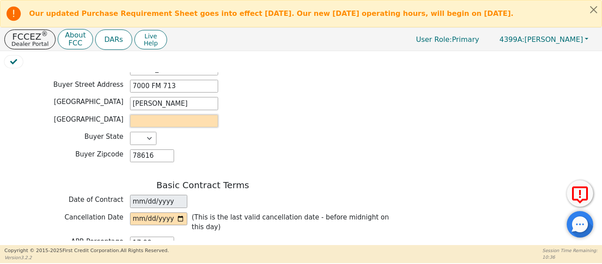
click at [162, 115] on input "text" at bounding box center [174, 121] width 88 height 13
click at [176, 213] on input "date" at bounding box center [158, 219] width 57 height 13
click at [182, 213] on input "date" at bounding box center [158, 219] width 57 height 13
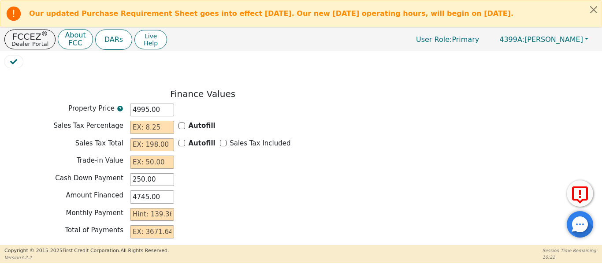
scroll to position [750, 0]
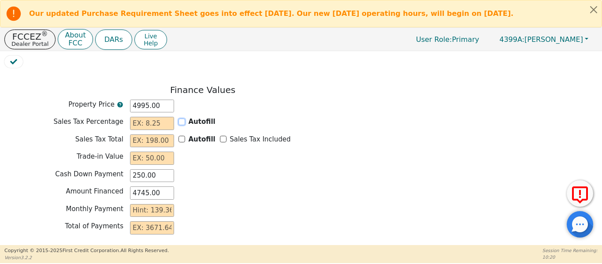
click at [179, 119] on input "Autofill" at bounding box center [182, 122] width 7 height 7
click at [222, 136] on input "Sales Tax Included" at bounding box center [223, 139] width 7 height 7
click at [163, 152] on input "text" at bounding box center [152, 158] width 44 height 13
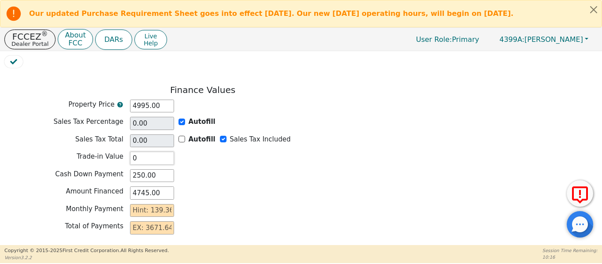
scroll to position [764, 0]
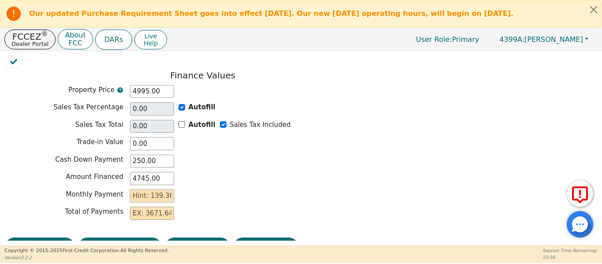
click at [159, 190] on input "text" at bounding box center [152, 196] width 44 height 13
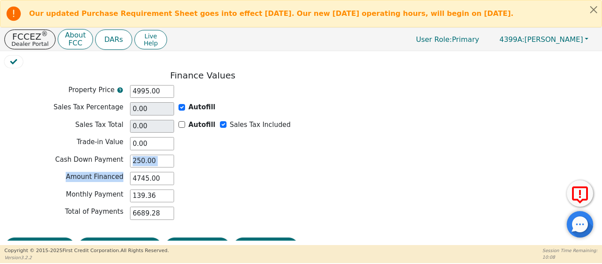
click at [304, 154] on div "Finance Values Property Price 4995.00 Sales Tax Percentage 0.00 Autofill Sales …" at bounding box center [202, 147] width 397 height 154
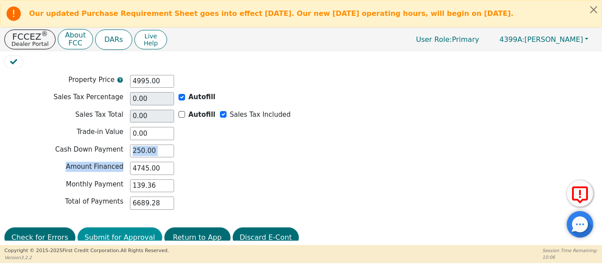
click at [120, 228] on button "Submit for Approval" at bounding box center [120, 238] width 85 height 20
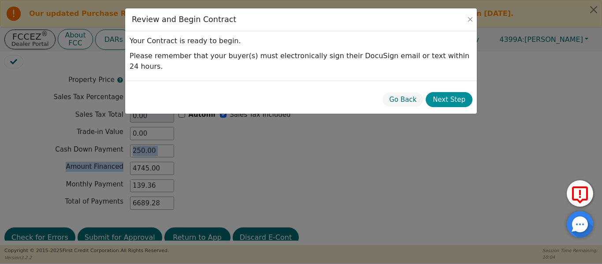
click at [449, 92] on button "Next Step" at bounding box center [449, 99] width 47 height 15
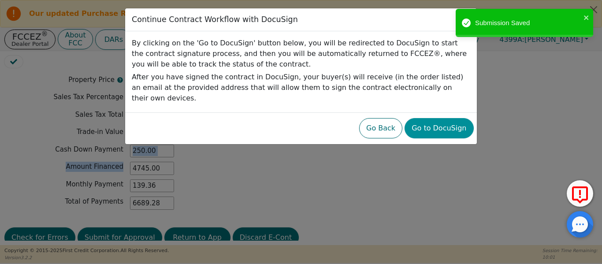
click at [447, 124] on button "Go to DocuSign" at bounding box center [439, 128] width 69 height 20
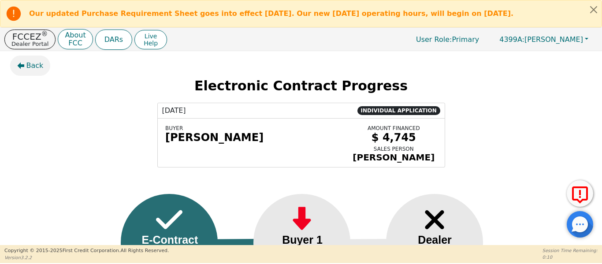
click at [27, 60] on button "Back" at bounding box center [30, 66] width 41 height 20
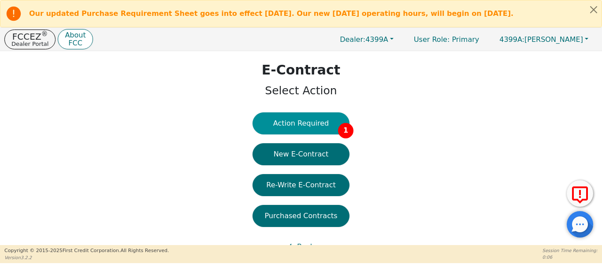
click at [310, 128] on button "Action Required 1" at bounding box center [301, 123] width 97 height 22
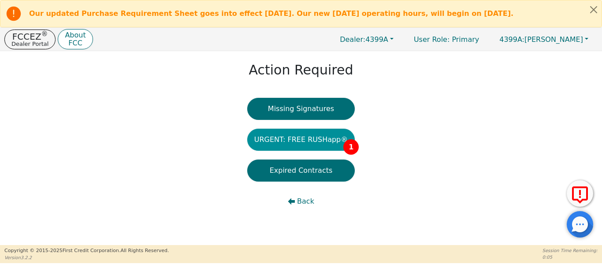
click at [321, 143] on button "URGENT: FREE RUSHapp® 1" at bounding box center [301, 140] width 108 height 22
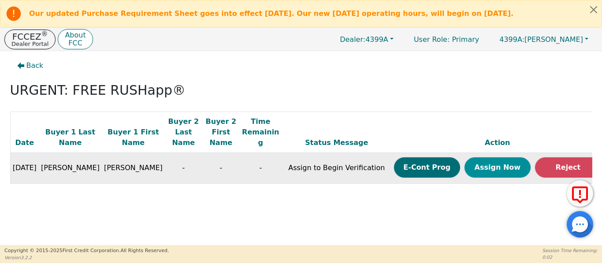
click at [478, 157] on button "Assign Now" at bounding box center [498, 167] width 66 height 20
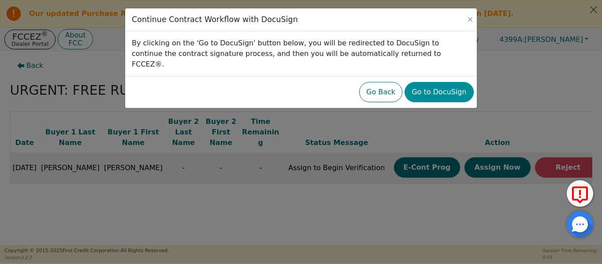
click at [446, 82] on button "Go to DocuSign" at bounding box center [439, 92] width 69 height 20
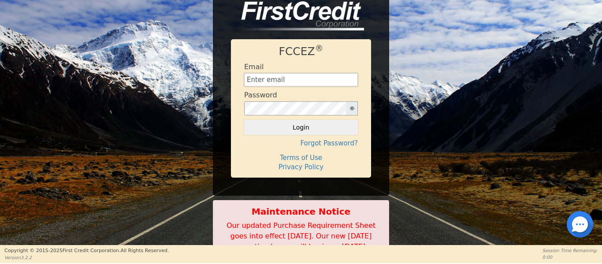
type input "Management@EnvyLuxeVacations.com"
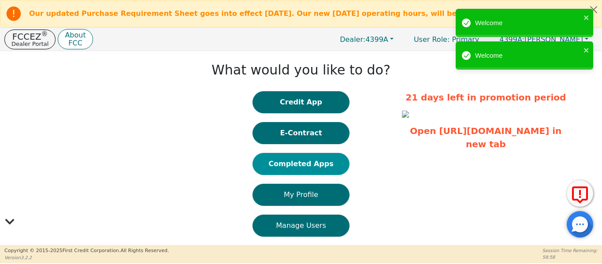
click at [307, 162] on button "Completed Apps" at bounding box center [301, 164] width 97 height 22
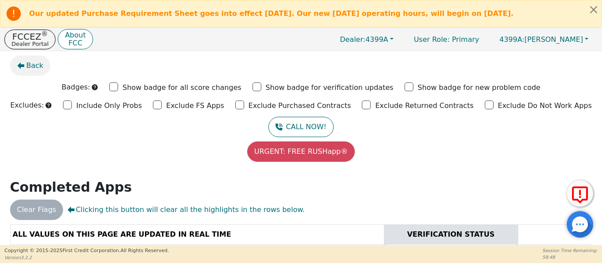
click at [34, 67] on span "Back" at bounding box center [34, 65] width 17 height 11
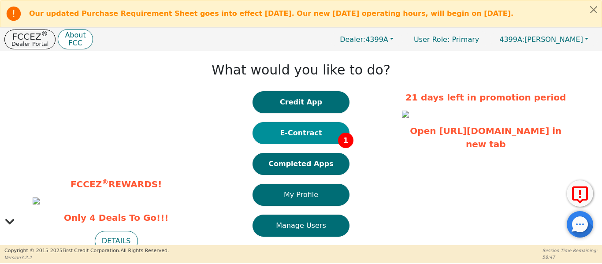
click at [293, 133] on button "E-Contract 1" at bounding box center [301, 133] width 97 height 22
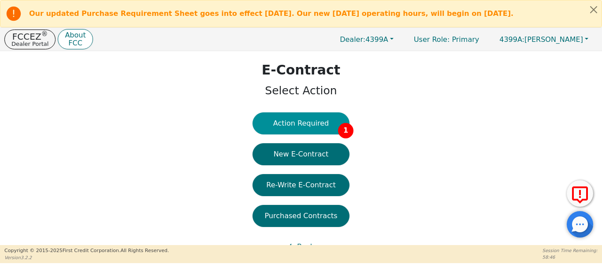
click at [314, 129] on button "Action Required 1" at bounding box center [301, 123] width 97 height 22
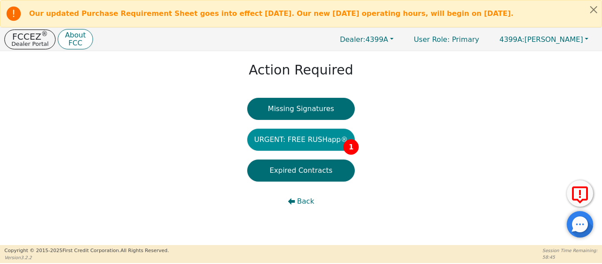
click at [317, 144] on button "URGENT: FREE RUSHapp® 1" at bounding box center [301, 140] width 108 height 22
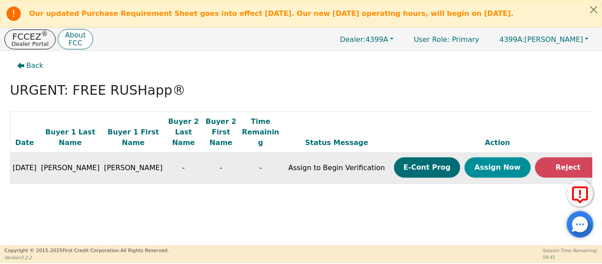
click at [467, 157] on button "Assign Now" at bounding box center [498, 167] width 66 height 20
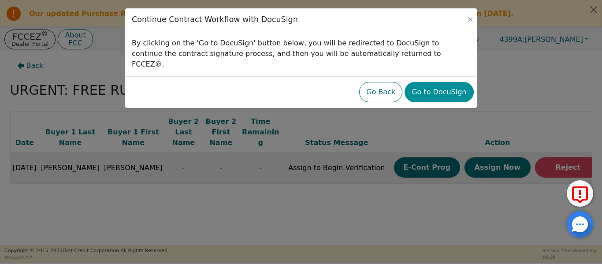
click at [451, 82] on button "Go to DocuSign" at bounding box center [439, 92] width 69 height 20
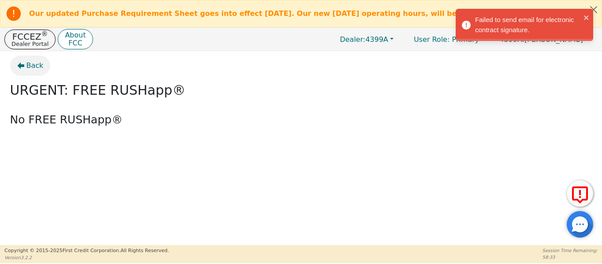
click at [36, 67] on span "Back" at bounding box center [34, 65] width 17 height 11
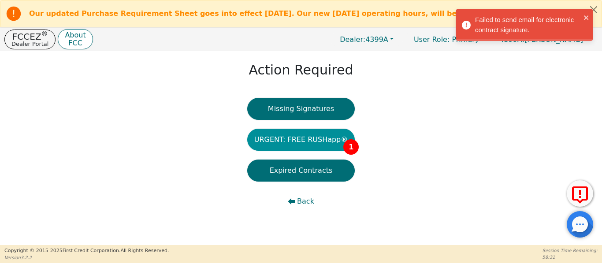
click at [289, 143] on button "URGENT: FREE RUSHapp® 1" at bounding box center [301, 140] width 108 height 22
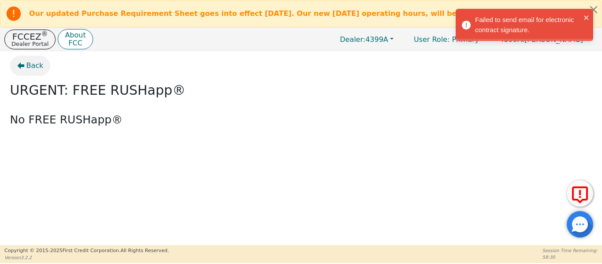
click at [34, 64] on span "Back" at bounding box center [34, 65] width 17 height 11
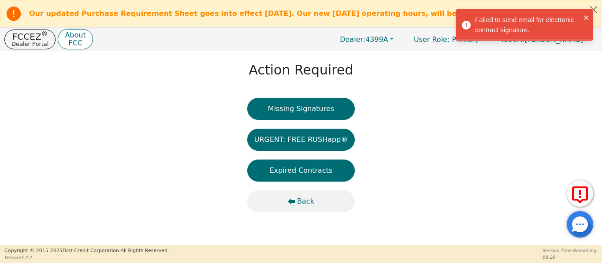
click at [303, 200] on span "Back" at bounding box center [305, 201] width 17 height 11
